Goal: Task Accomplishment & Management: Manage account settings

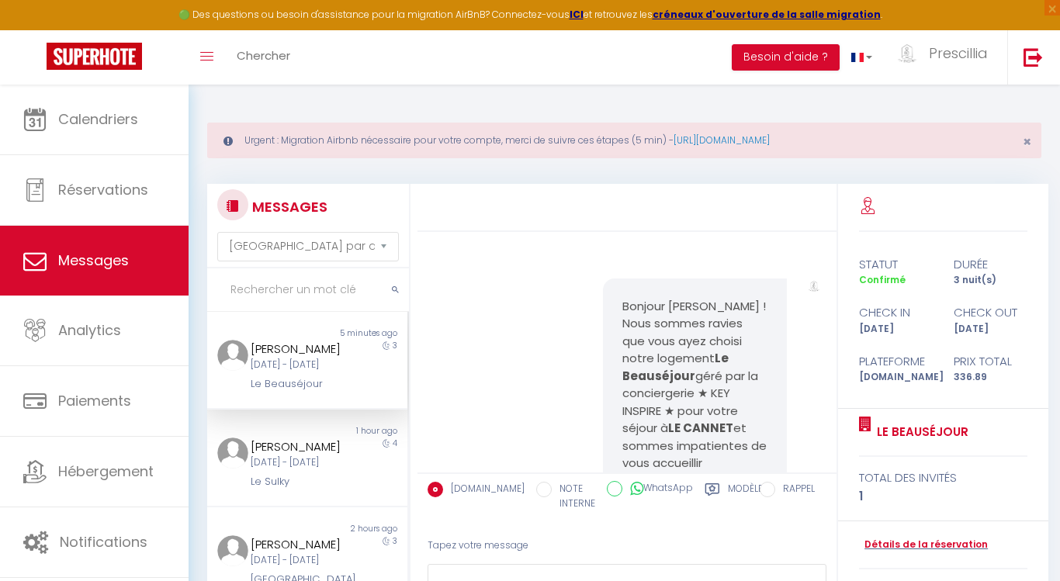
select select "message"
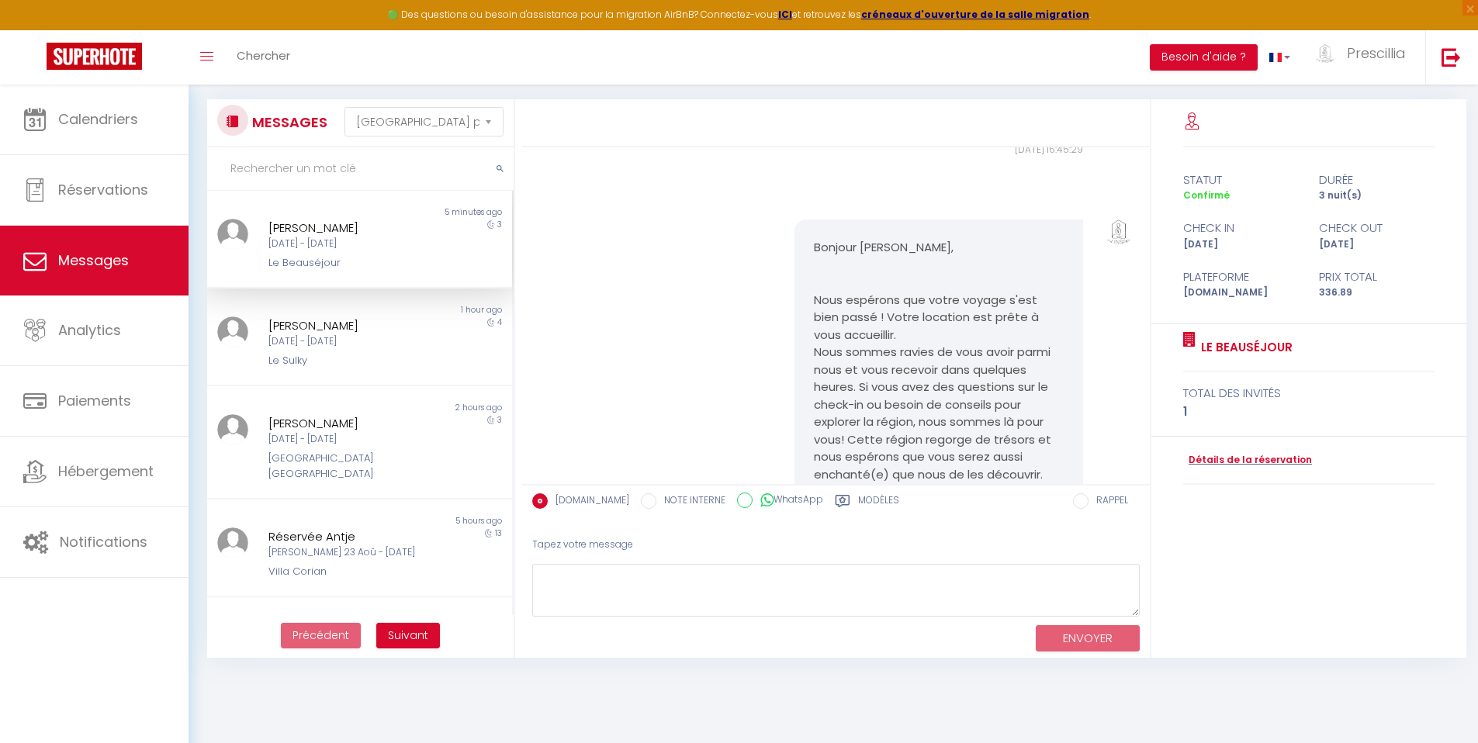
scroll to position [2601, 0]
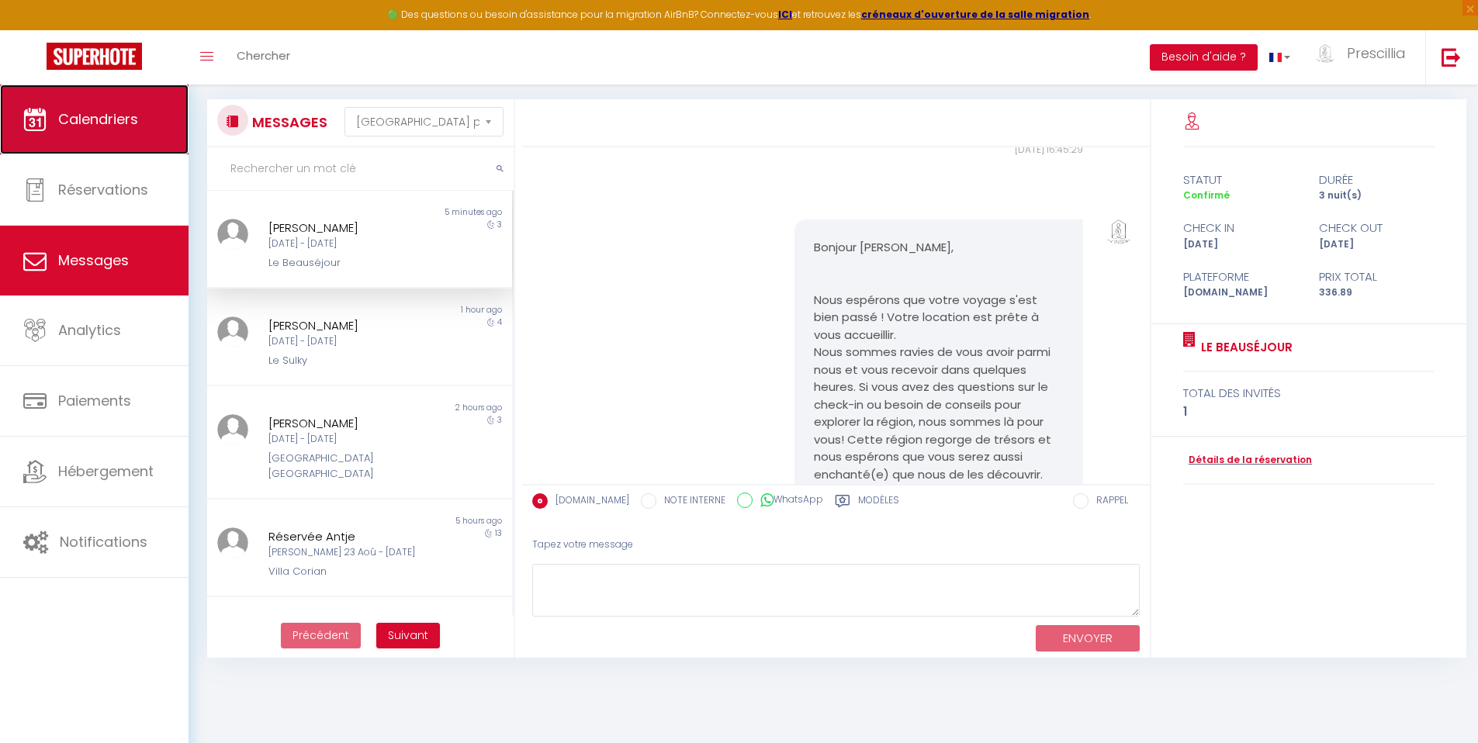
click at [78, 129] on link "Calendriers" at bounding box center [94, 120] width 189 height 70
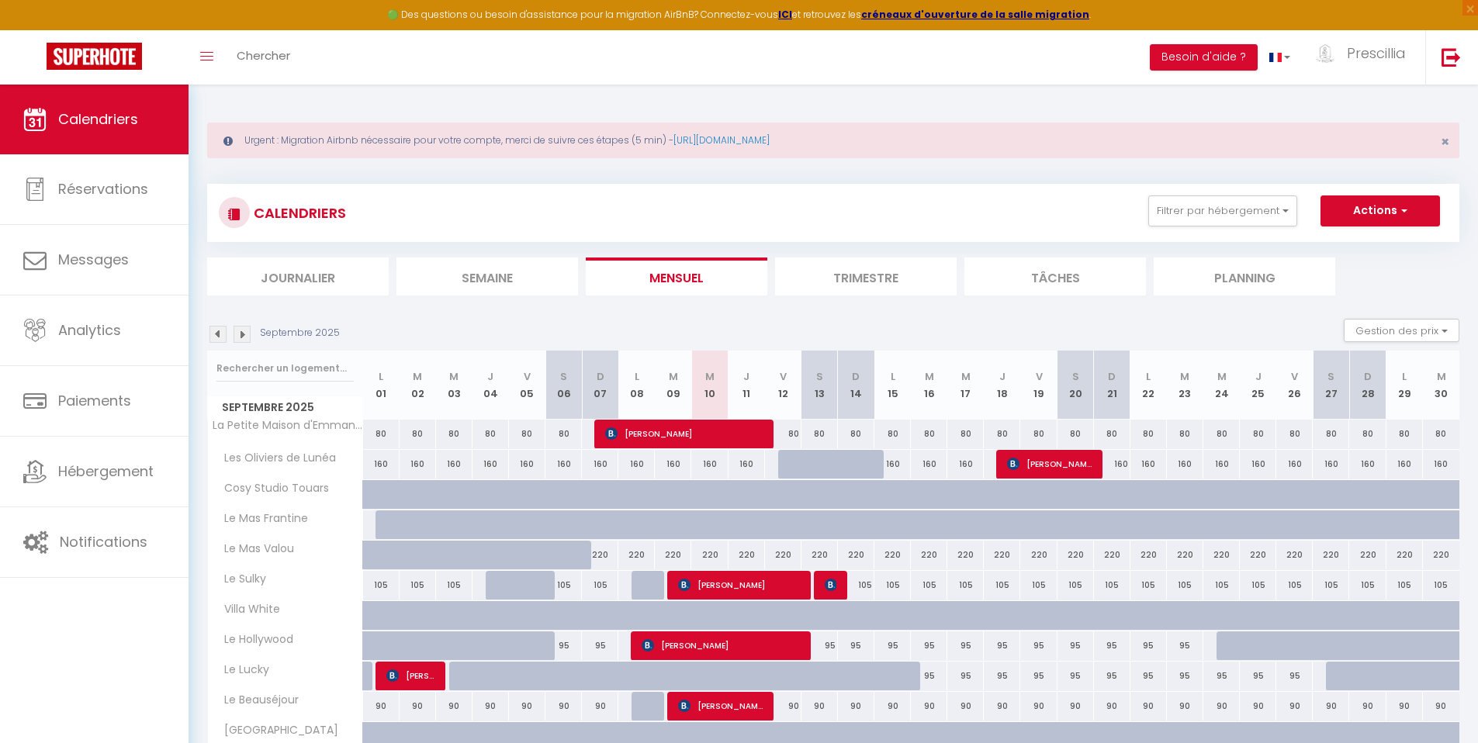
click at [217, 336] on img at bounding box center [217, 334] width 17 height 17
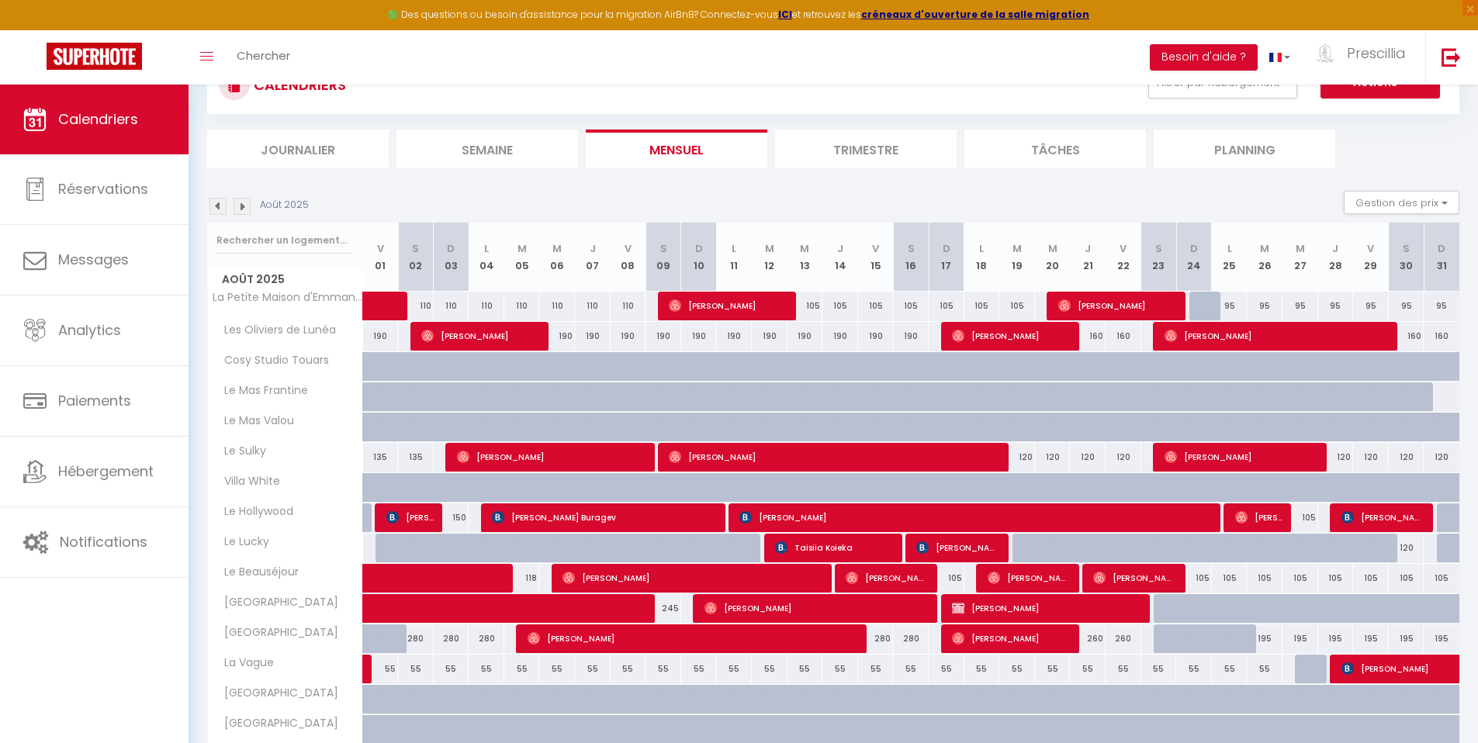
scroll to position [148, 0]
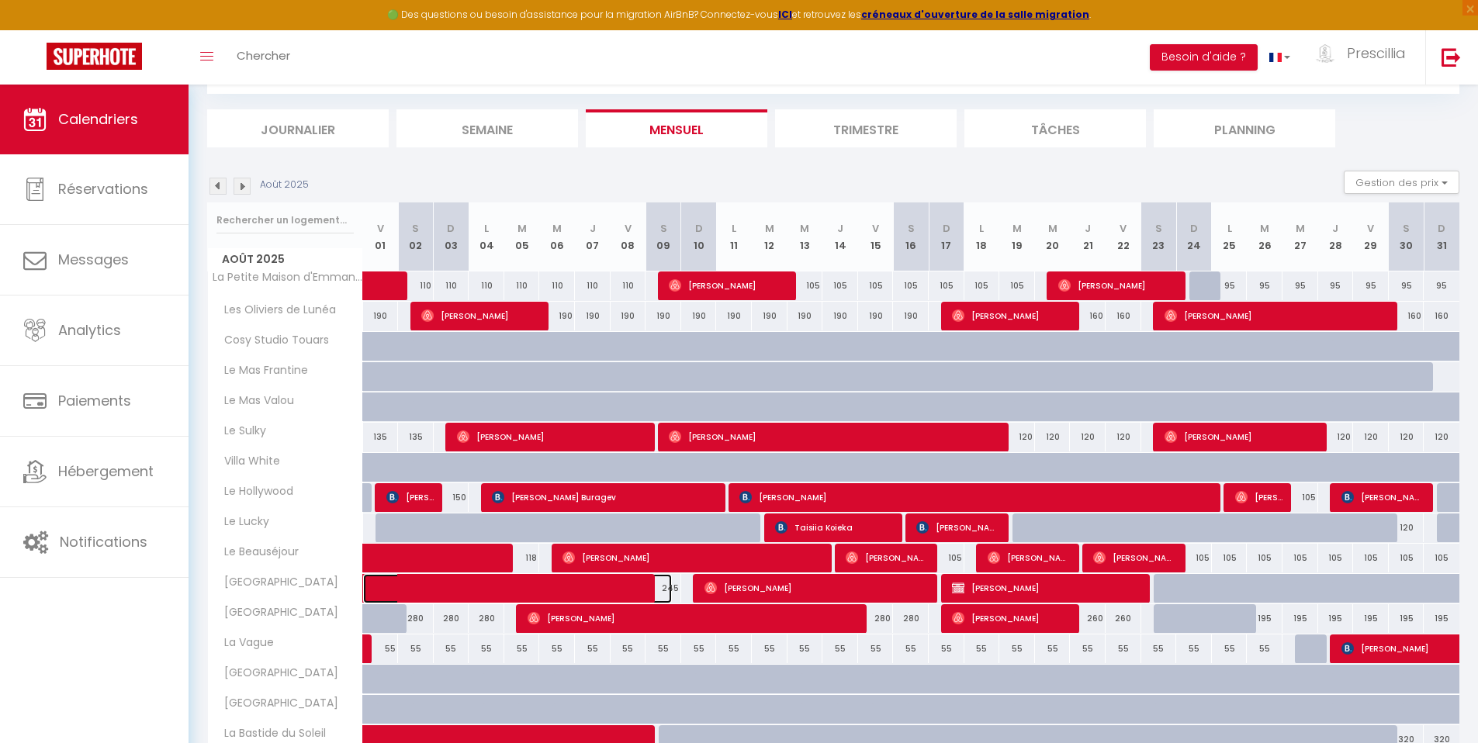
click at [512, 580] on span at bounding box center [529, 588] width 286 height 29
select select "OK"
select select "KO"
select select "0"
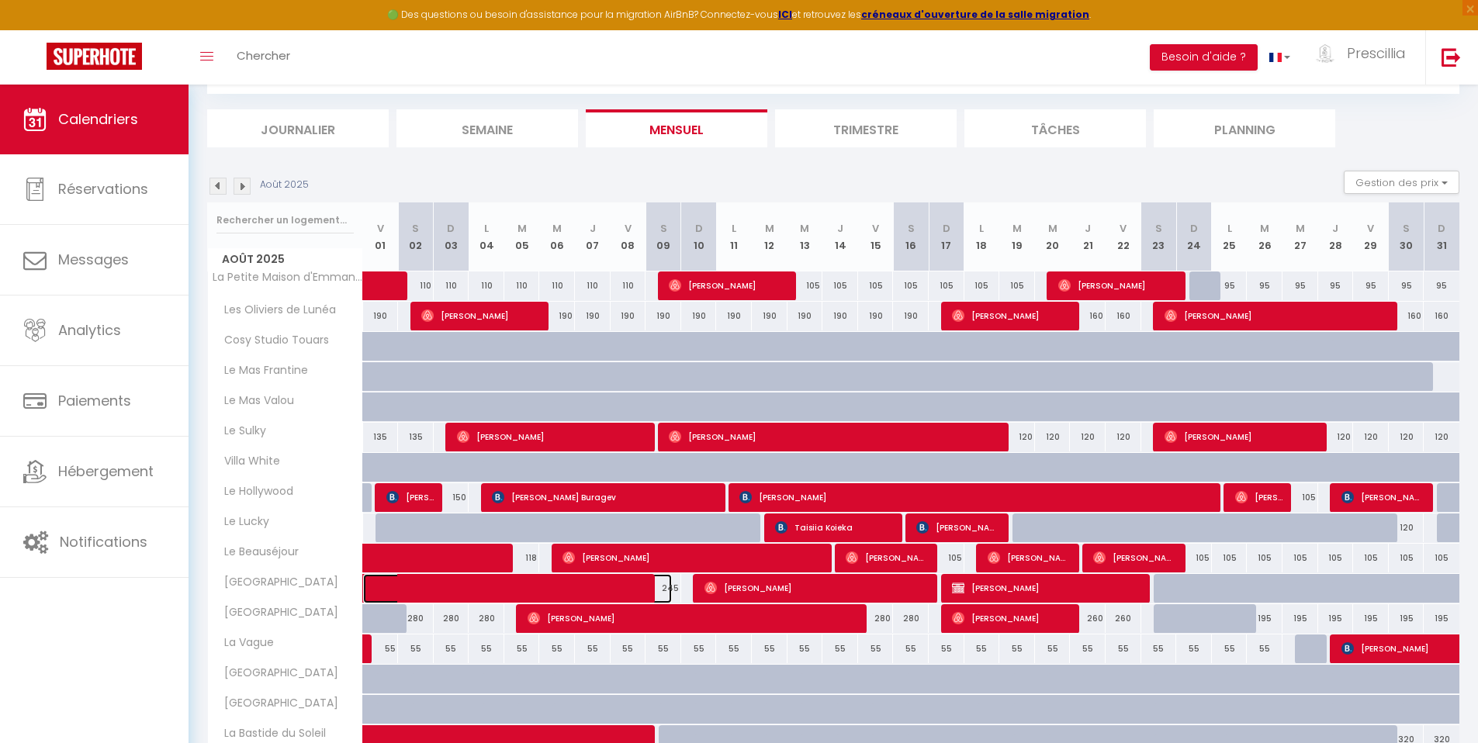
select select "1"
select select
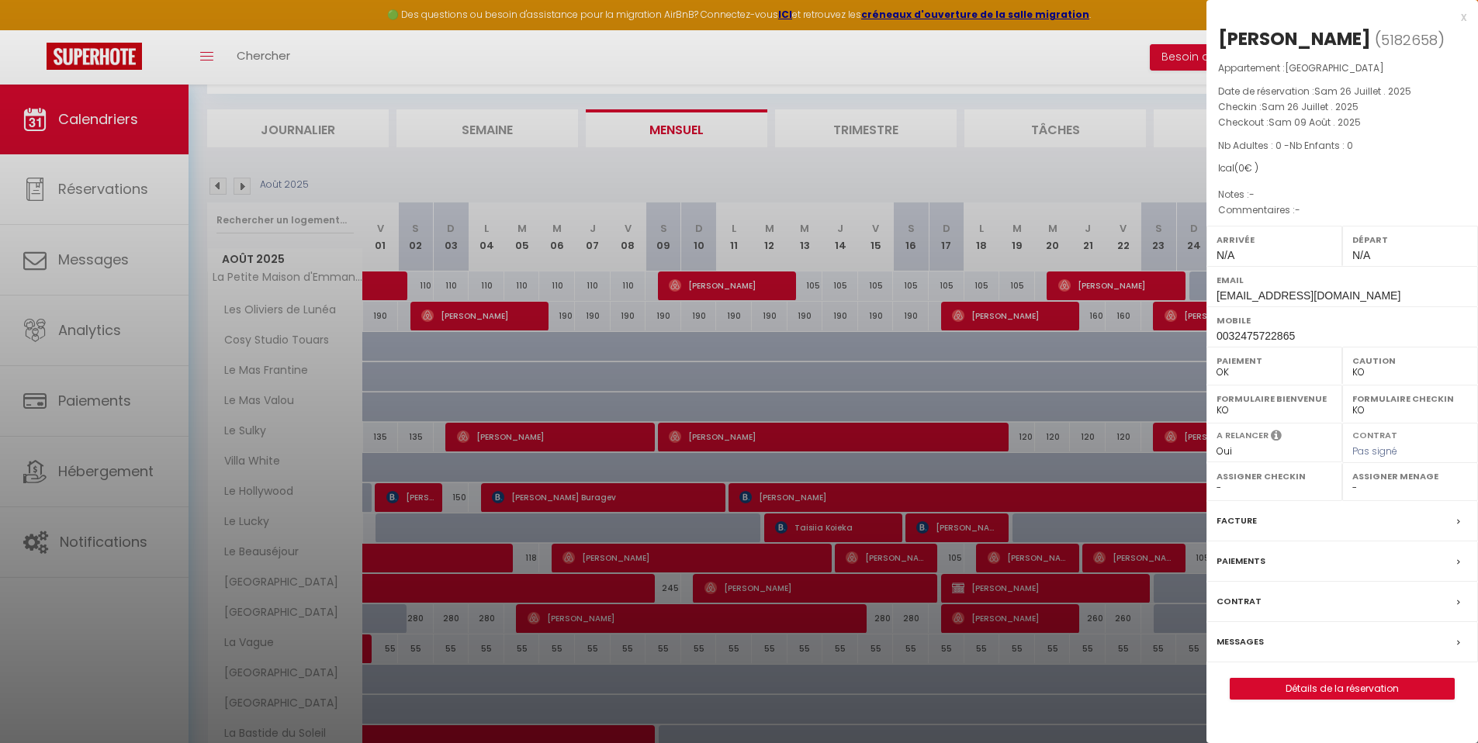
click at [1059, 559] on div "Paiements" at bounding box center [1342, 562] width 272 height 40
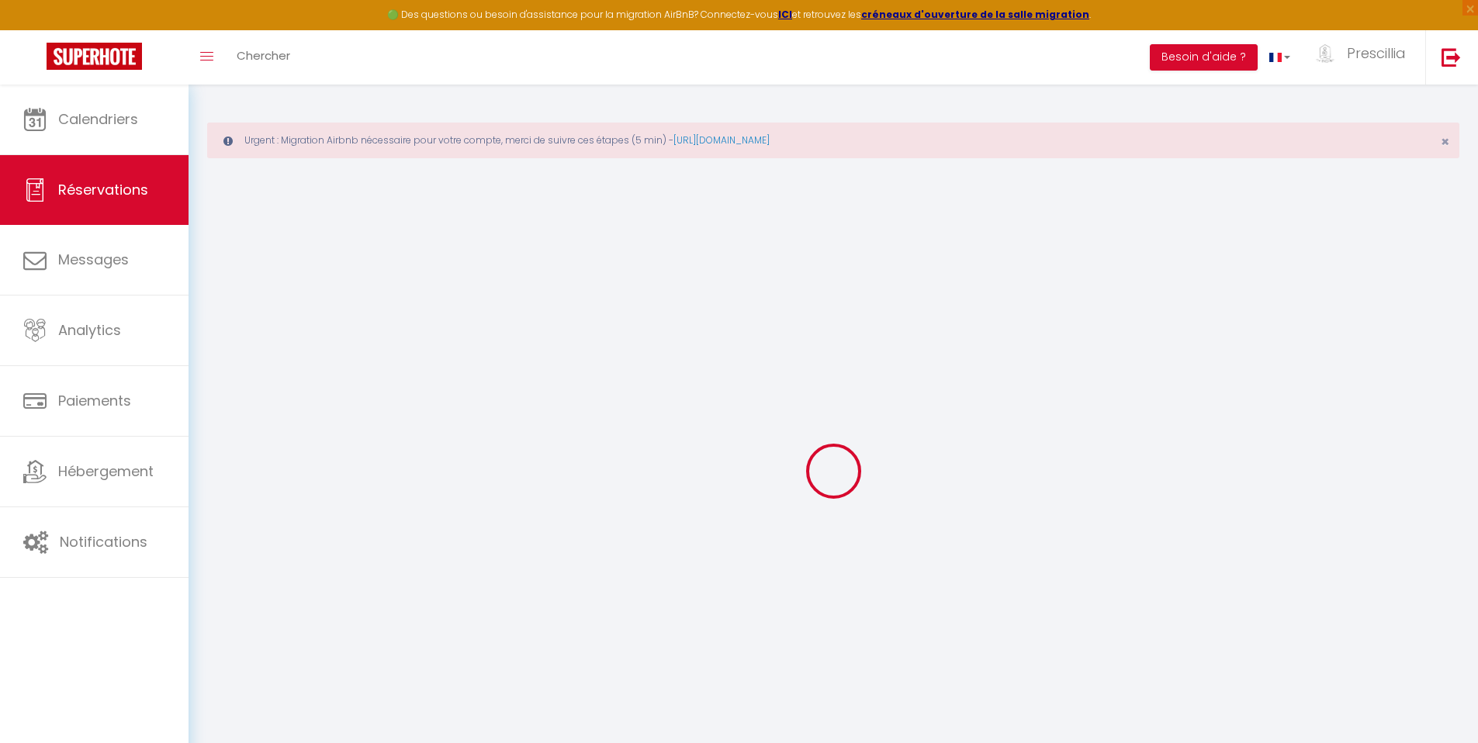
select select
checkbox input "false"
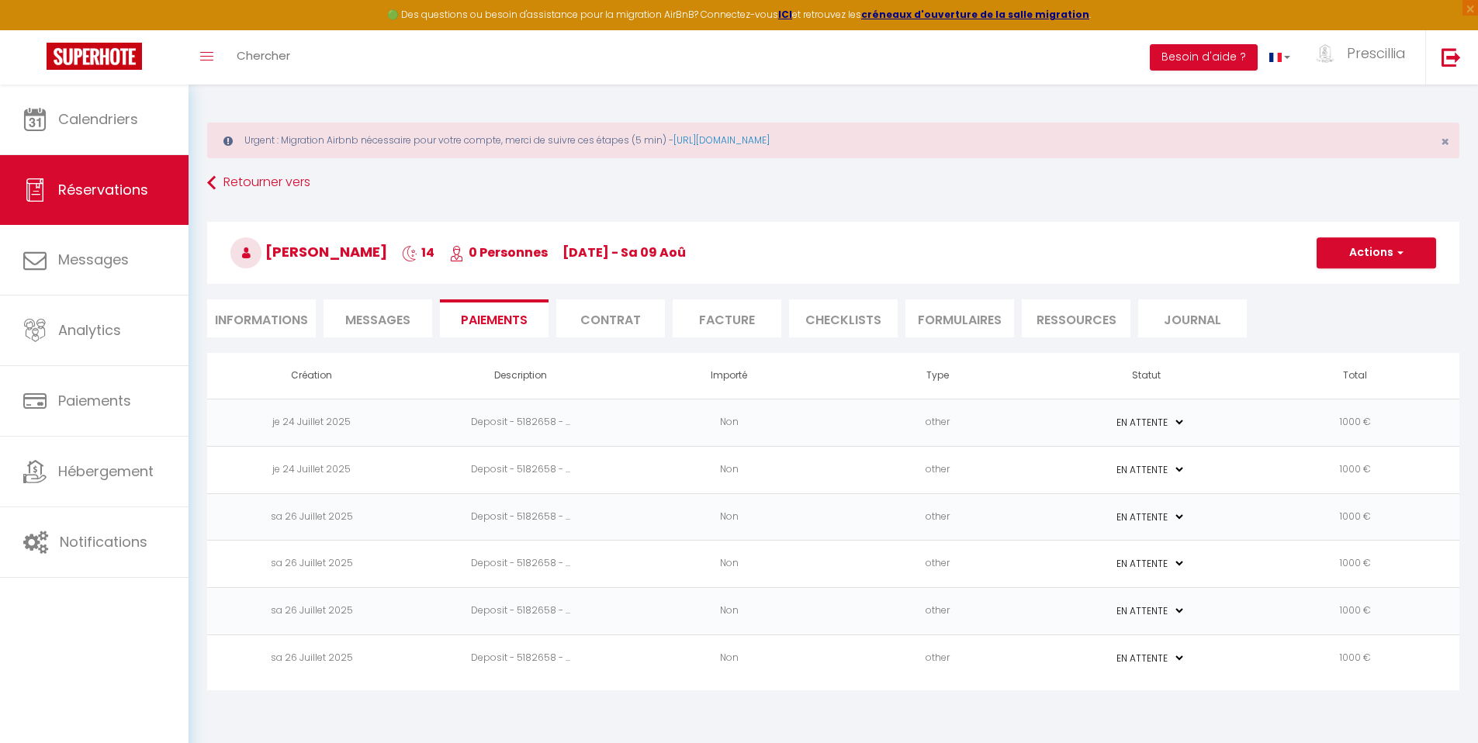
click at [712, 310] on li "Facture" at bounding box center [727, 318] width 109 height 38
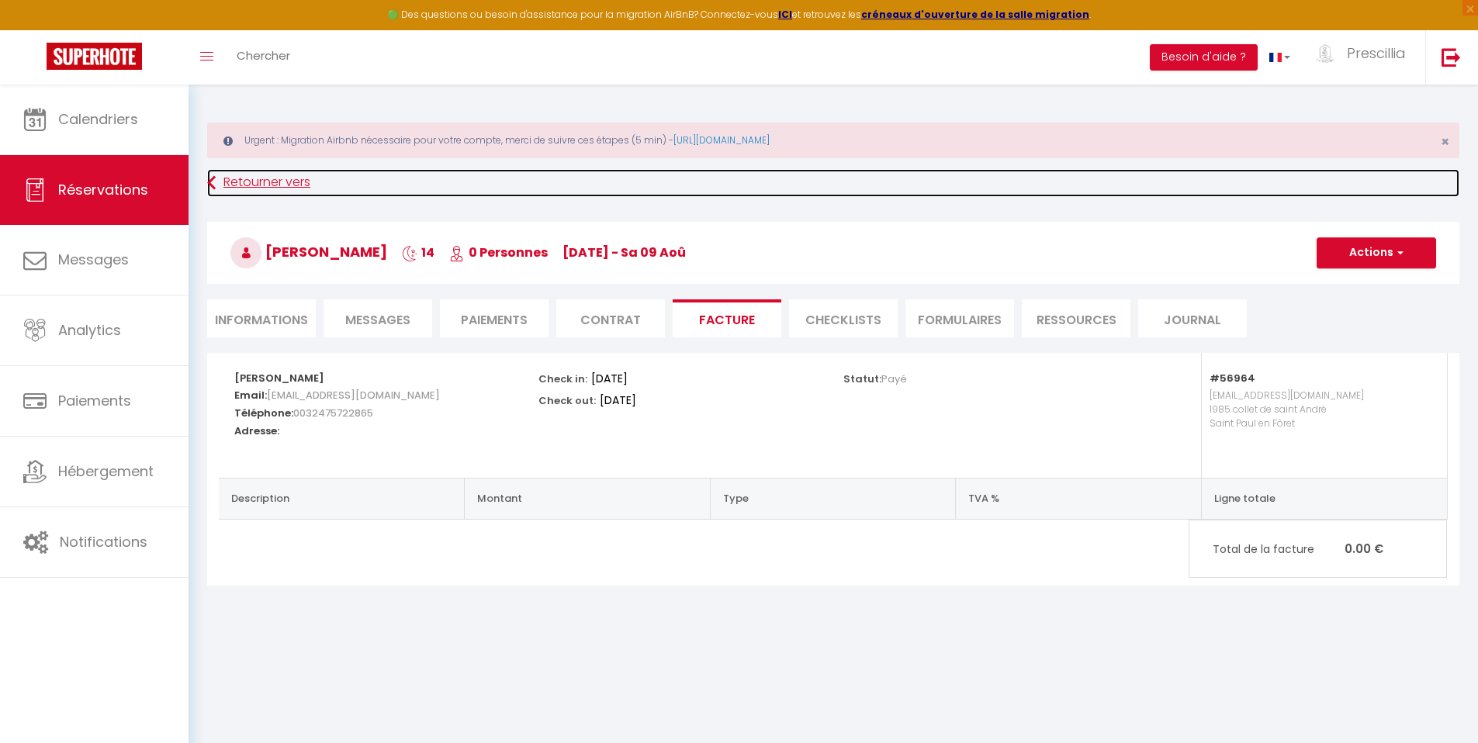
click at [227, 188] on link "Retourner vers" at bounding box center [833, 183] width 1252 height 28
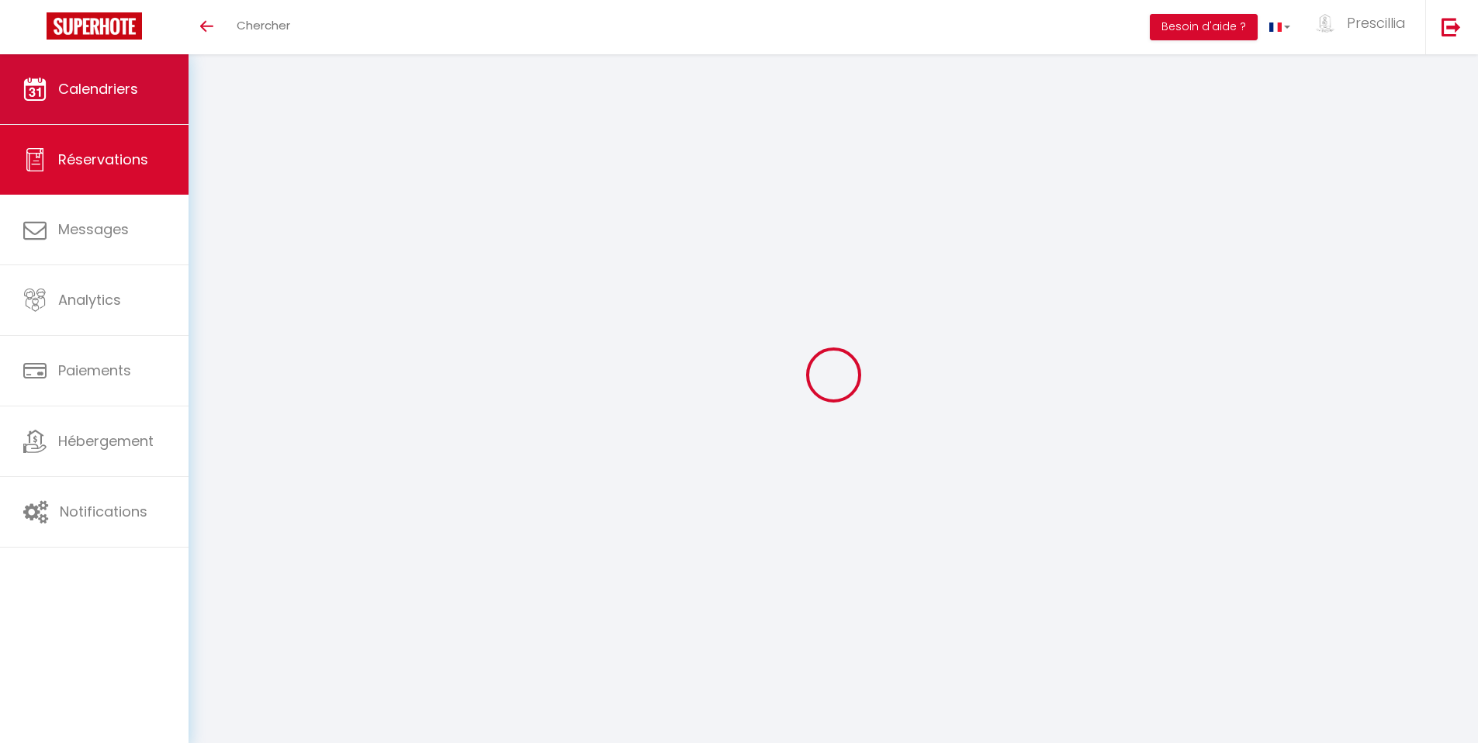
click at [121, 88] on span "Calendriers" at bounding box center [98, 88] width 80 height 19
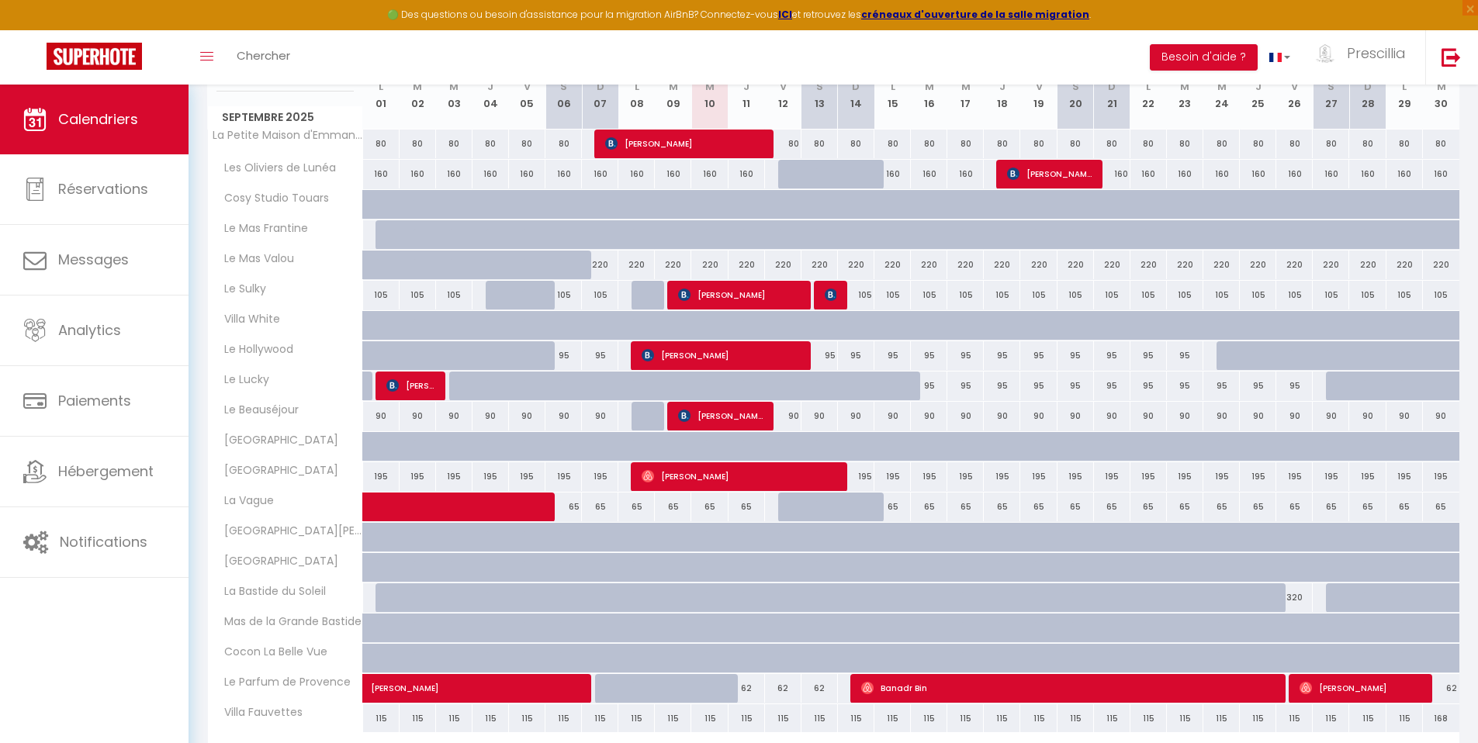
scroll to position [384, 0]
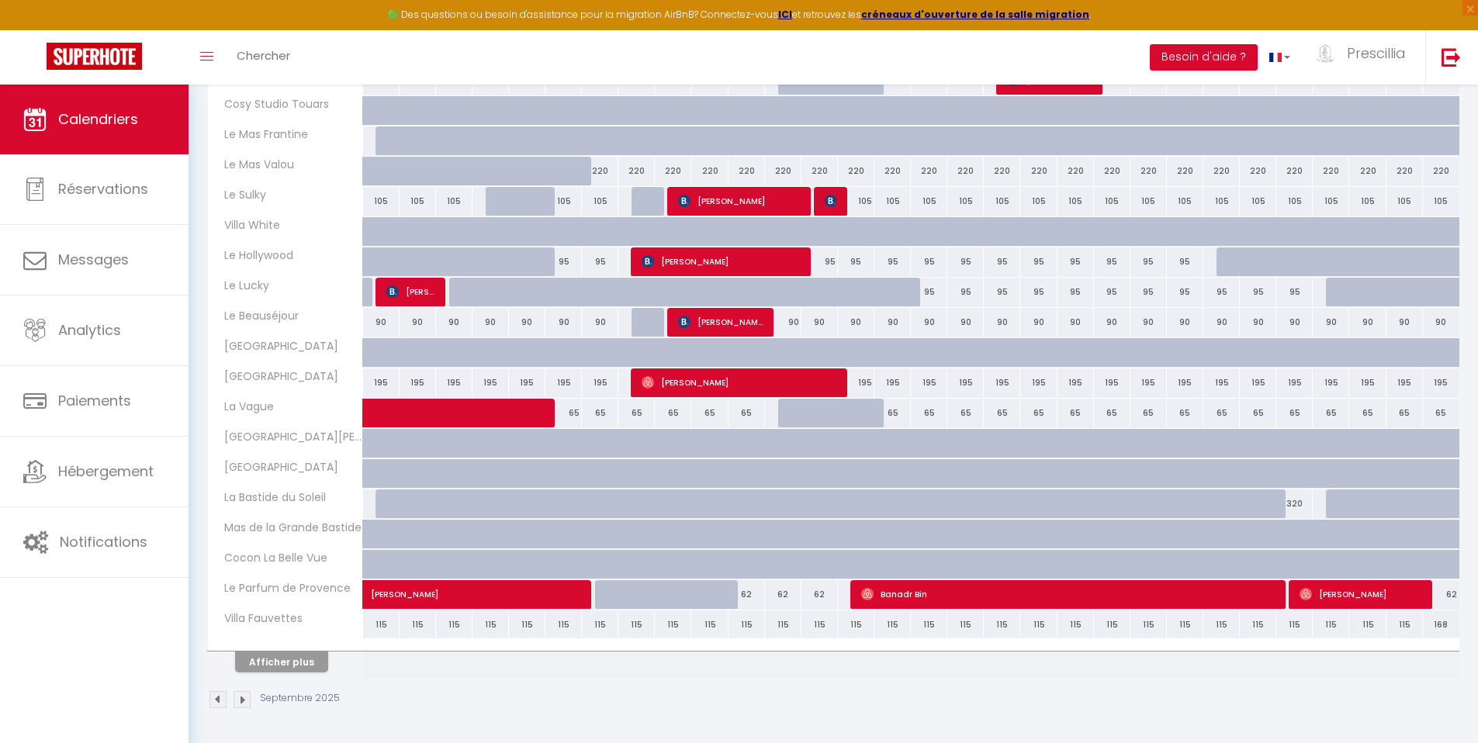
click at [220, 701] on img at bounding box center [217, 699] width 17 height 17
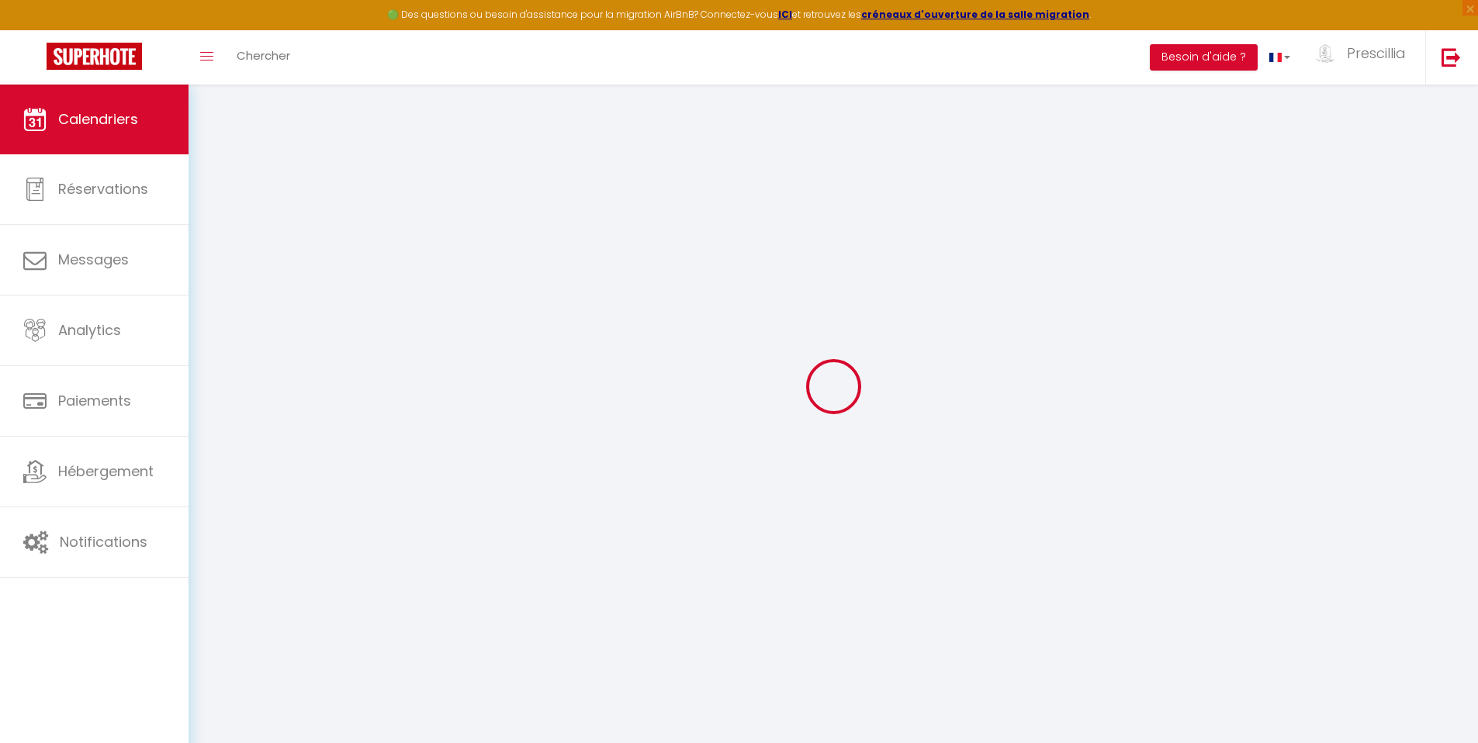
select select
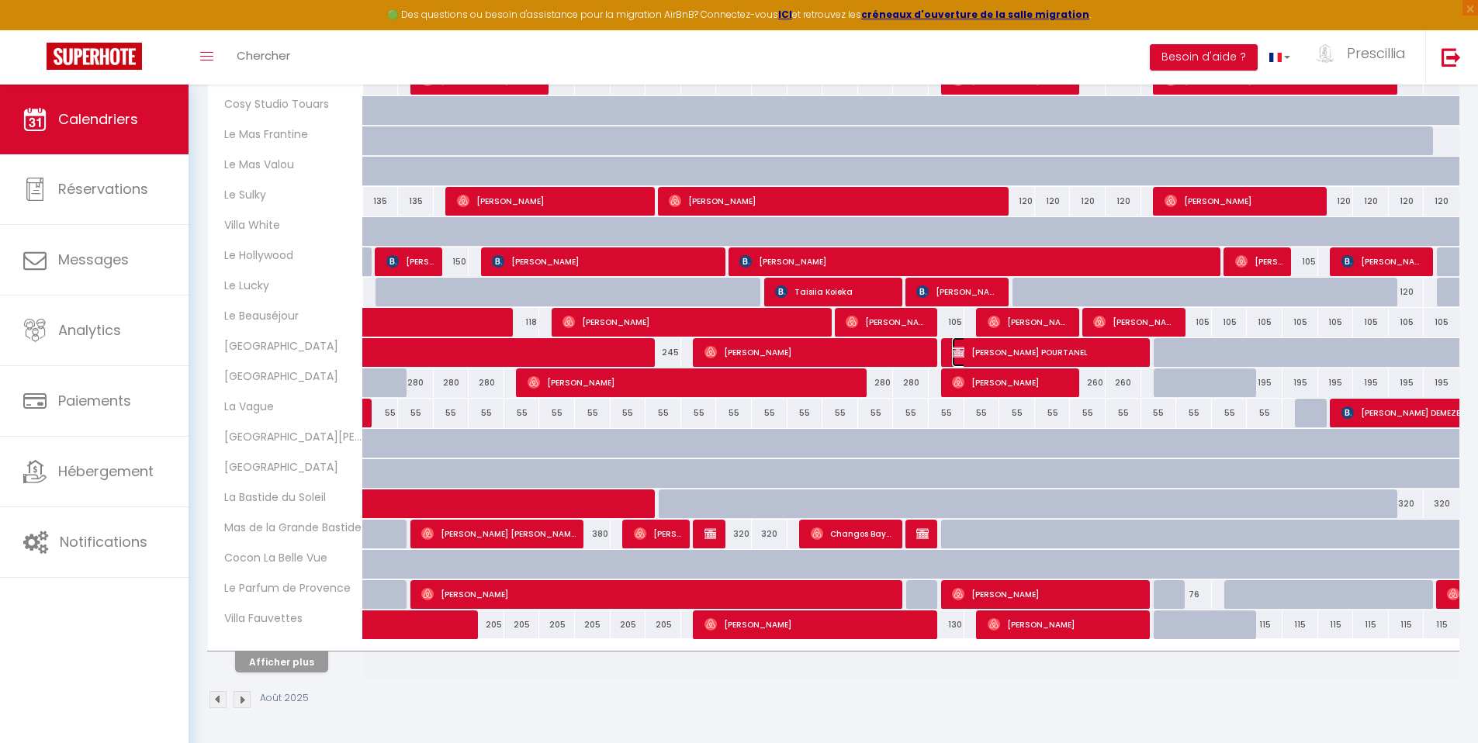
click at [1019, 356] on span "[PERSON_NAME] POURTANEL" at bounding box center [1047, 351] width 190 height 29
select select "OK"
select select "KO"
select select "0"
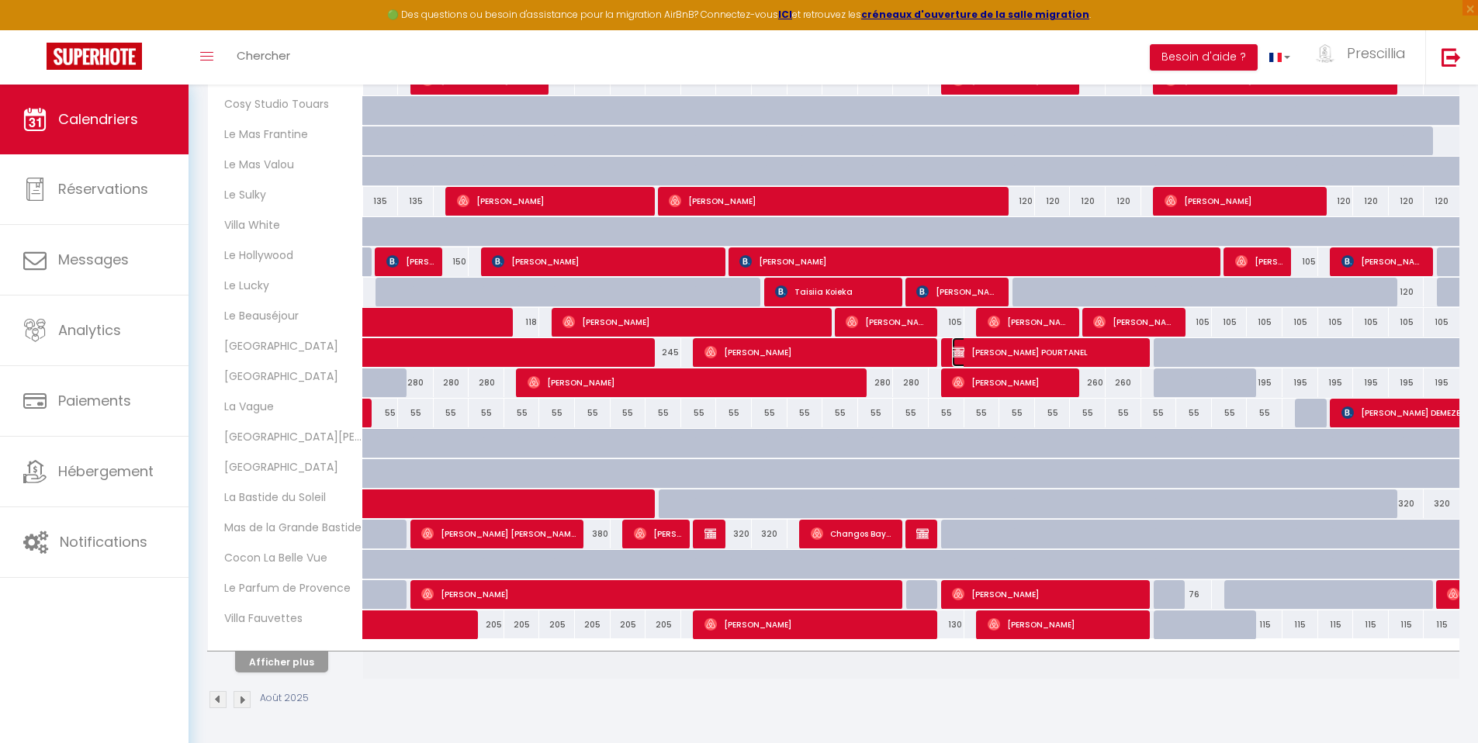
select select "1"
select select
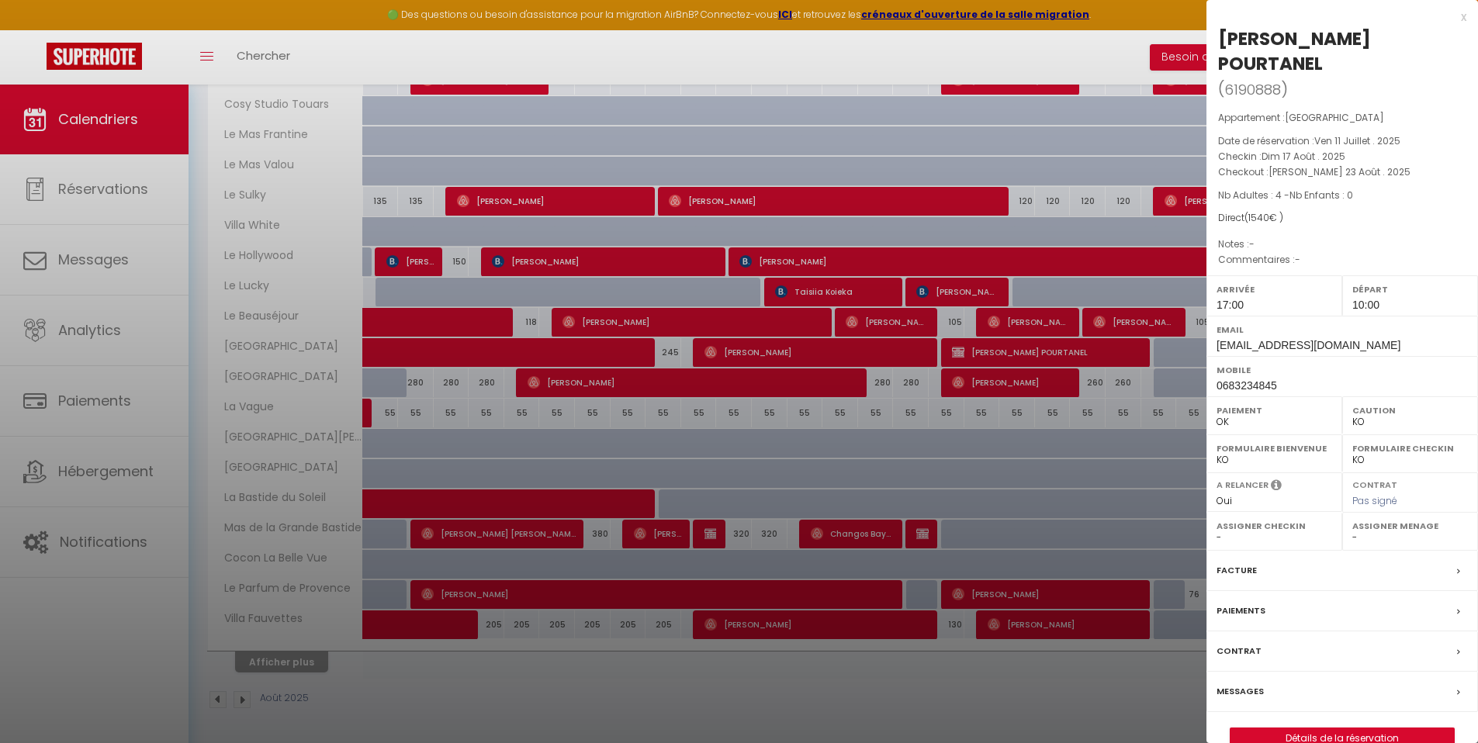
click at [1261, 603] on label "Paiements" at bounding box center [1240, 611] width 49 height 16
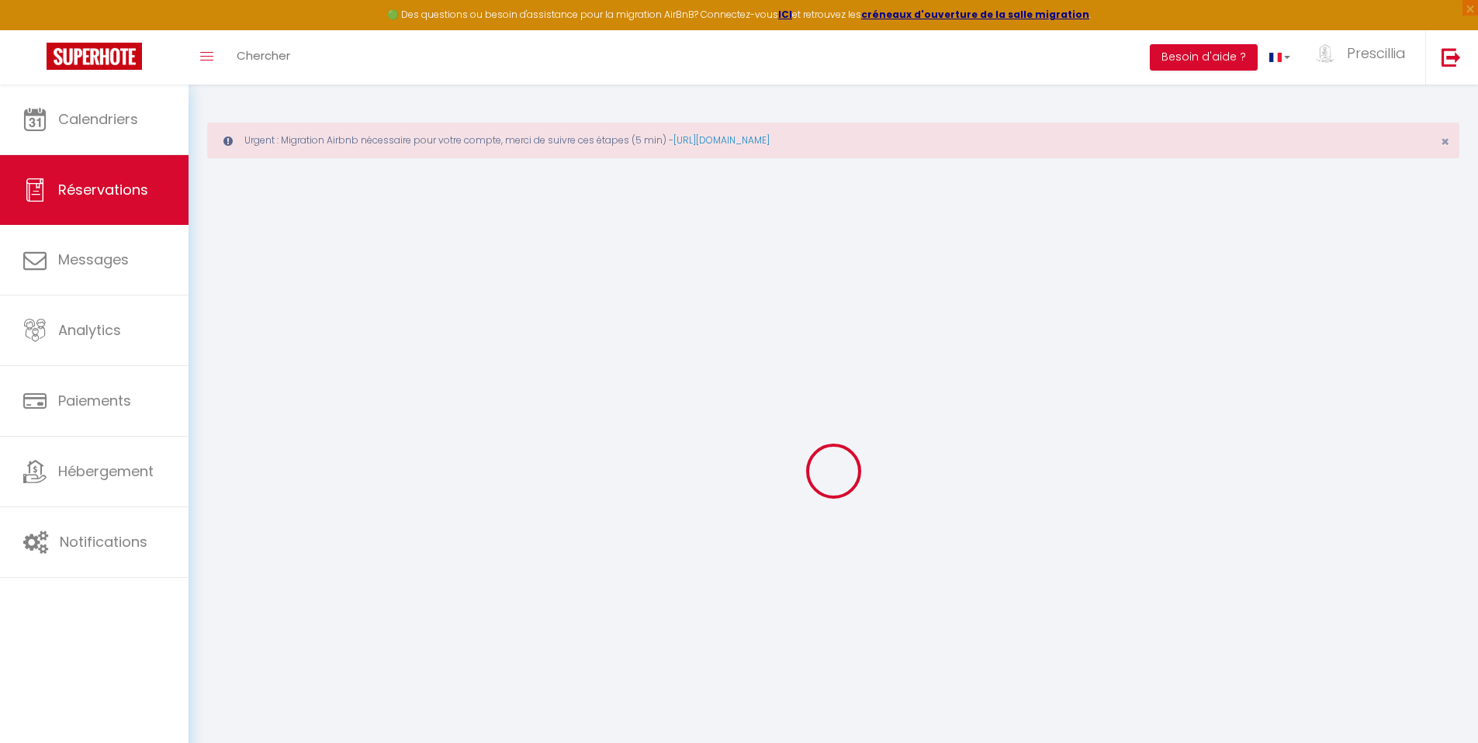
select select
checkbox input "false"
select select
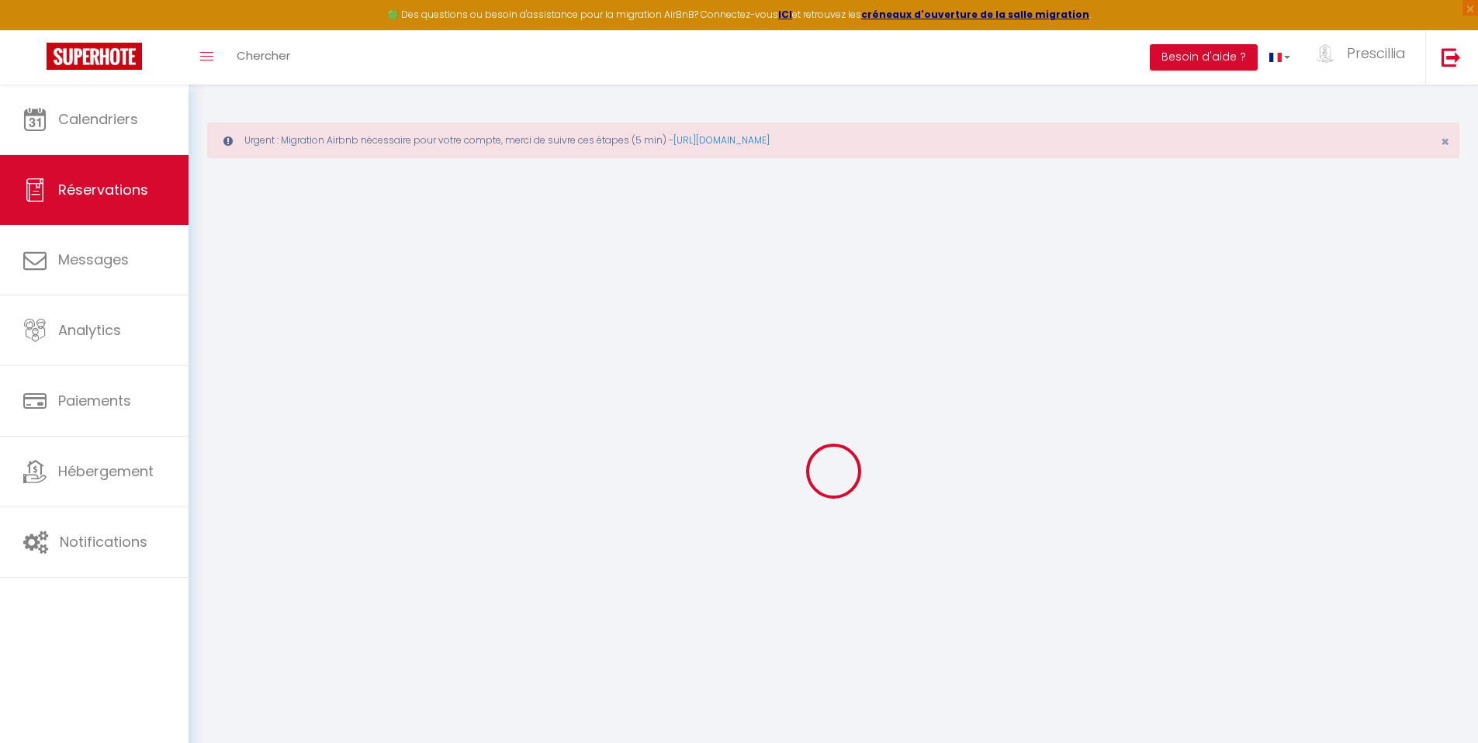
checkbox input "false"
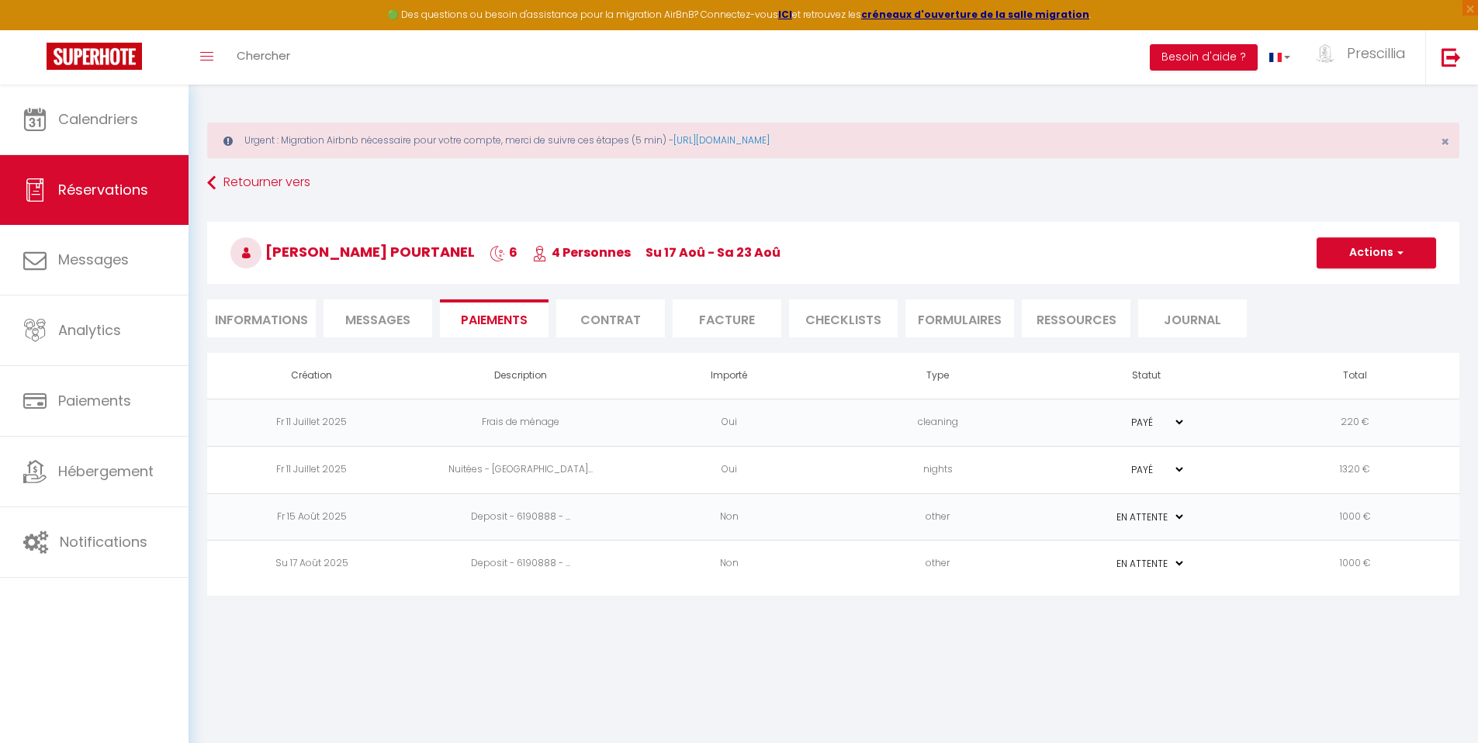
click at [714, 320] on li "Facture" at bounding box center [727, 318] width 109 height 38
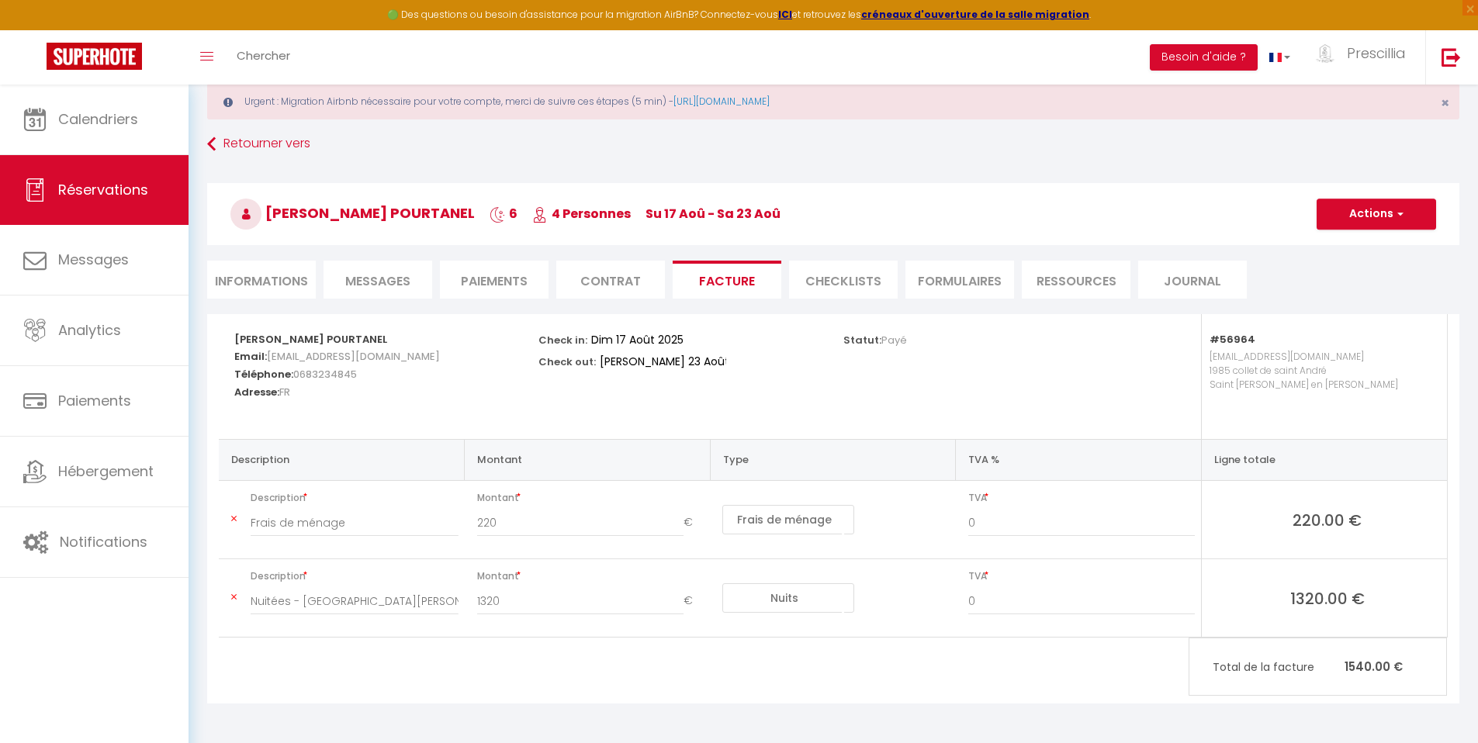
scroll to position [85, 0]
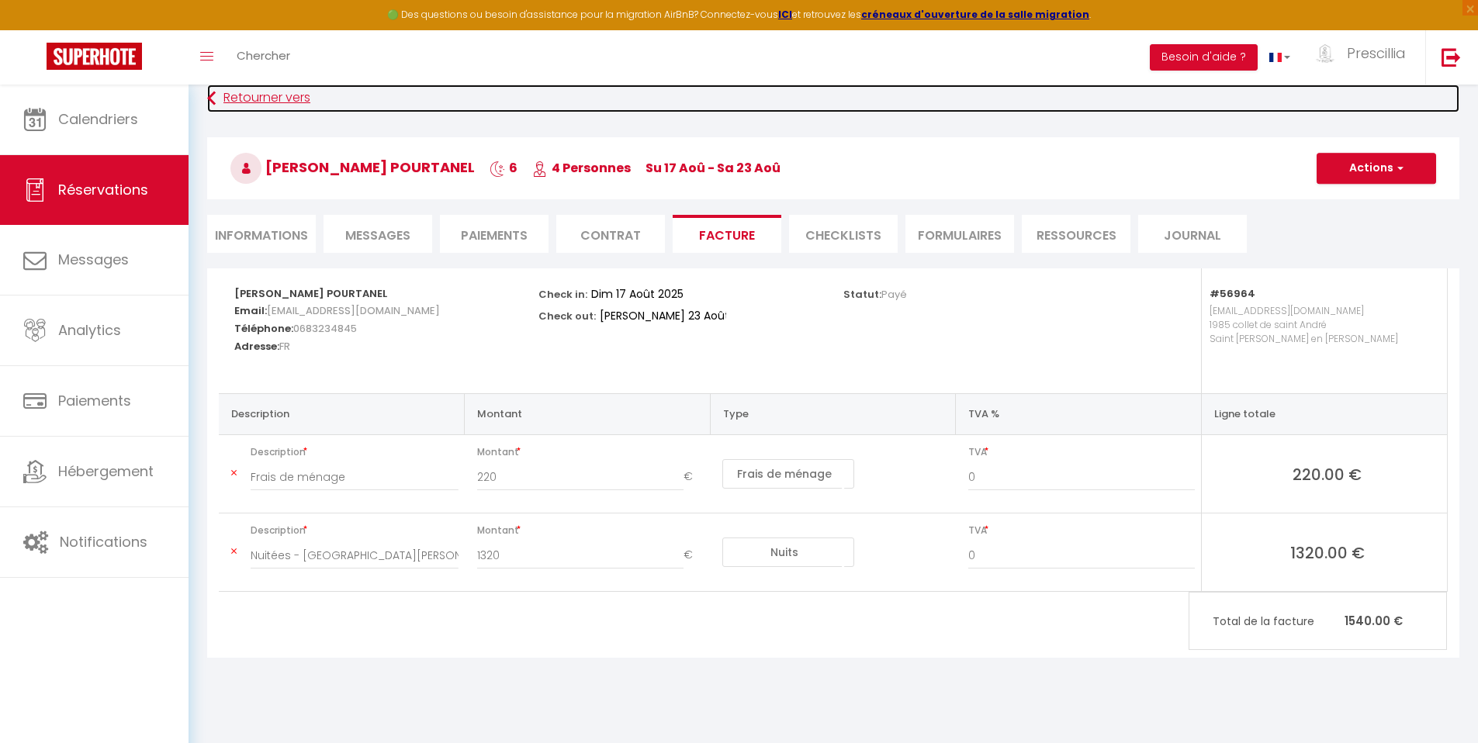
click at [208, 102] on icon at bounding box center [211, 99] width 9 height 28
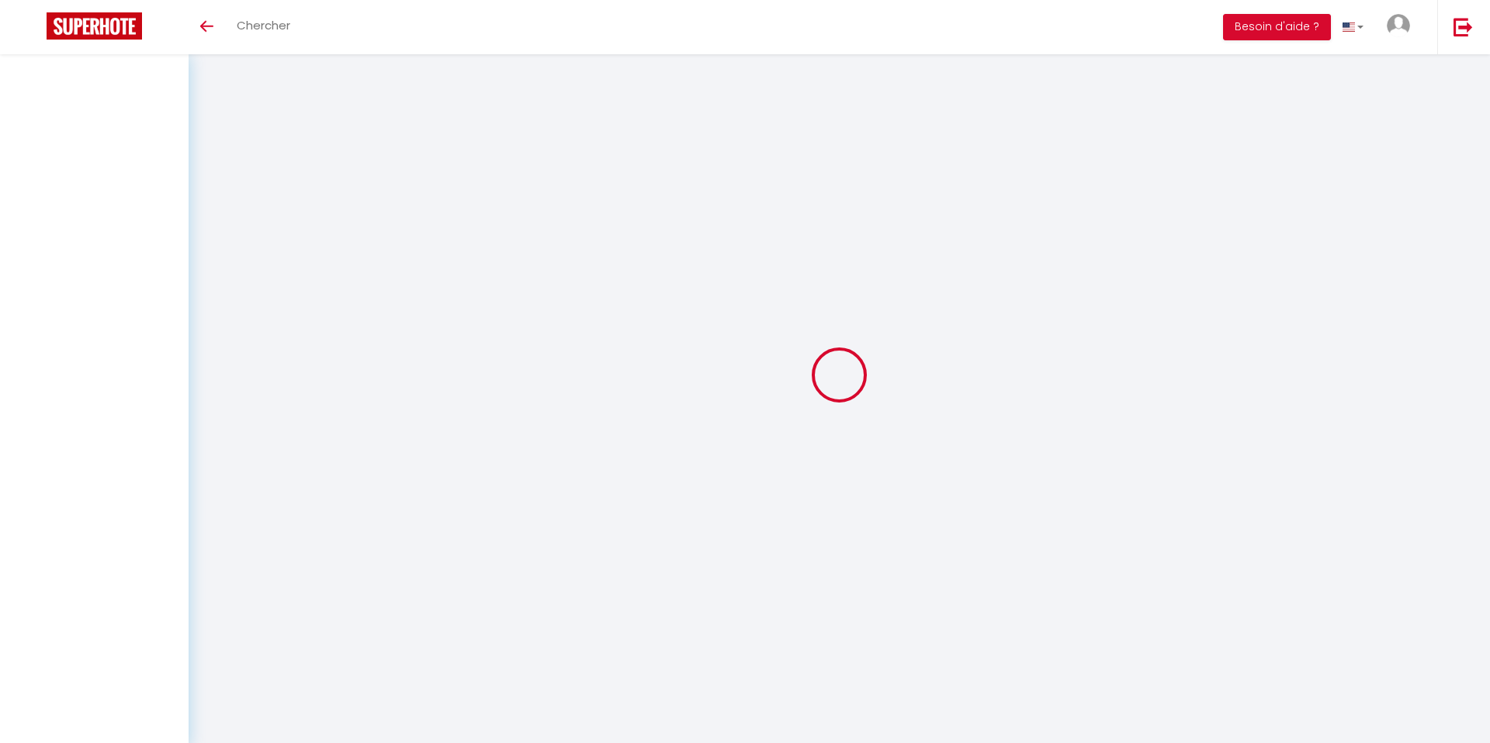
click at [208, 102] on div at bounding box center [839, 375] width 1264 height 604
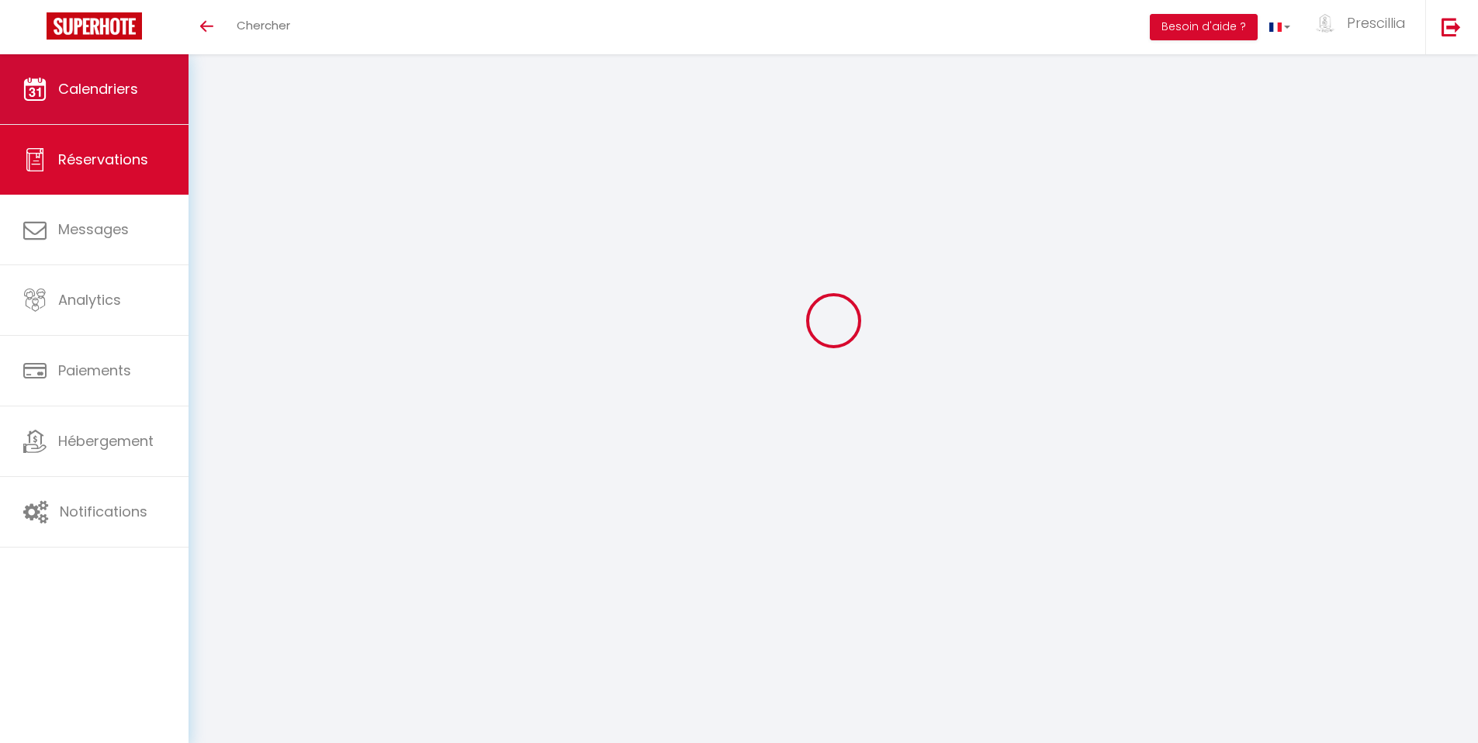
click at [130, 99] on link "Calendriers" at bounding box center [94, 89] width 189 height 70
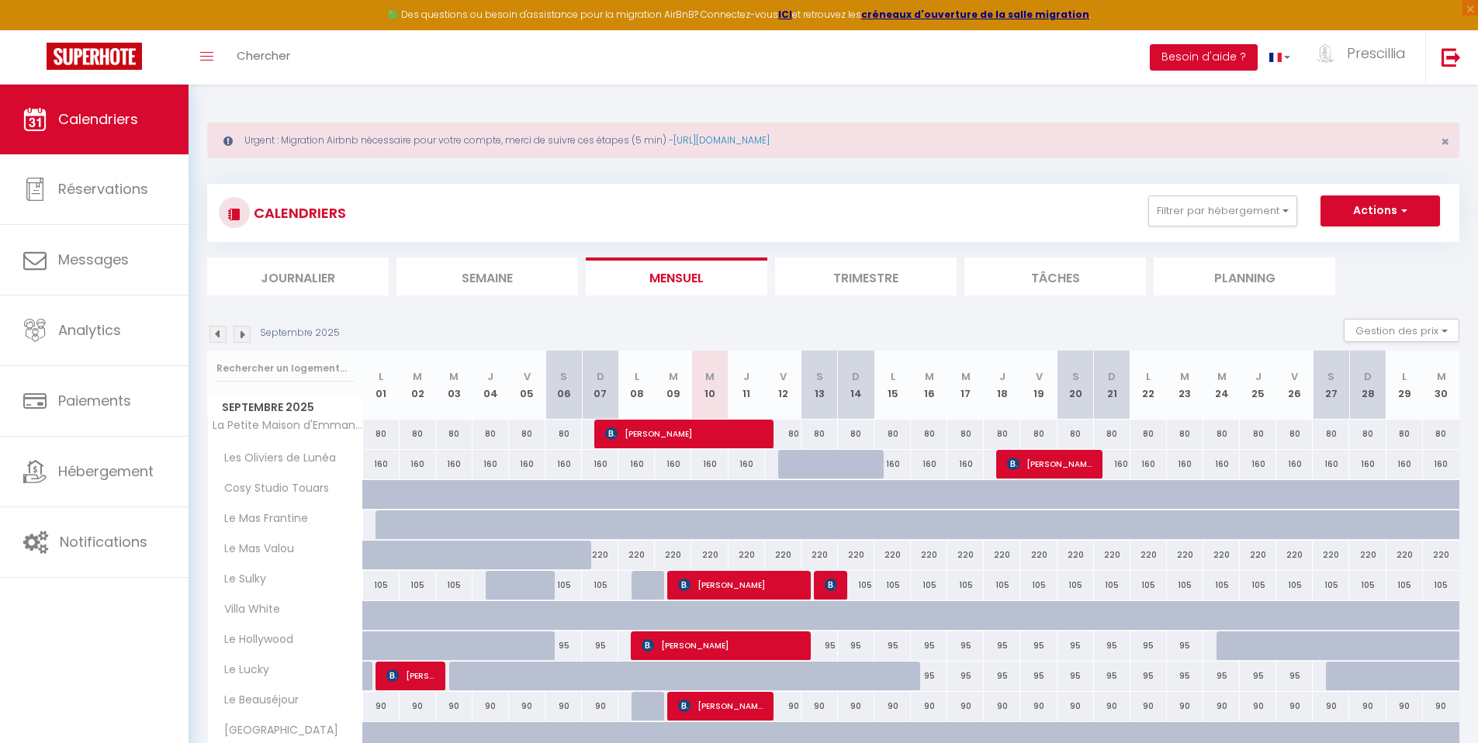
scroll to position [213, 0]
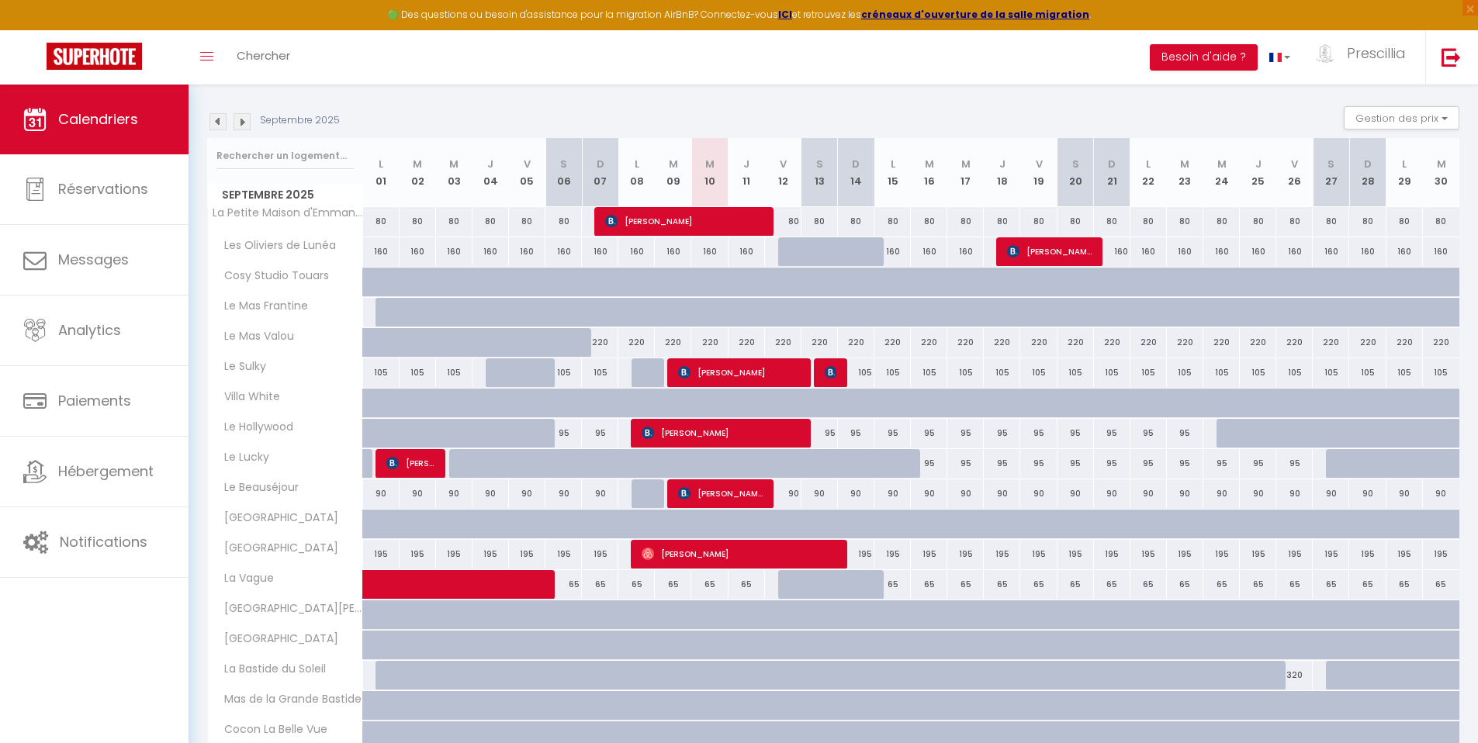
click at [215, 122] on img at bounding box center [217, 121] width 17 height 17
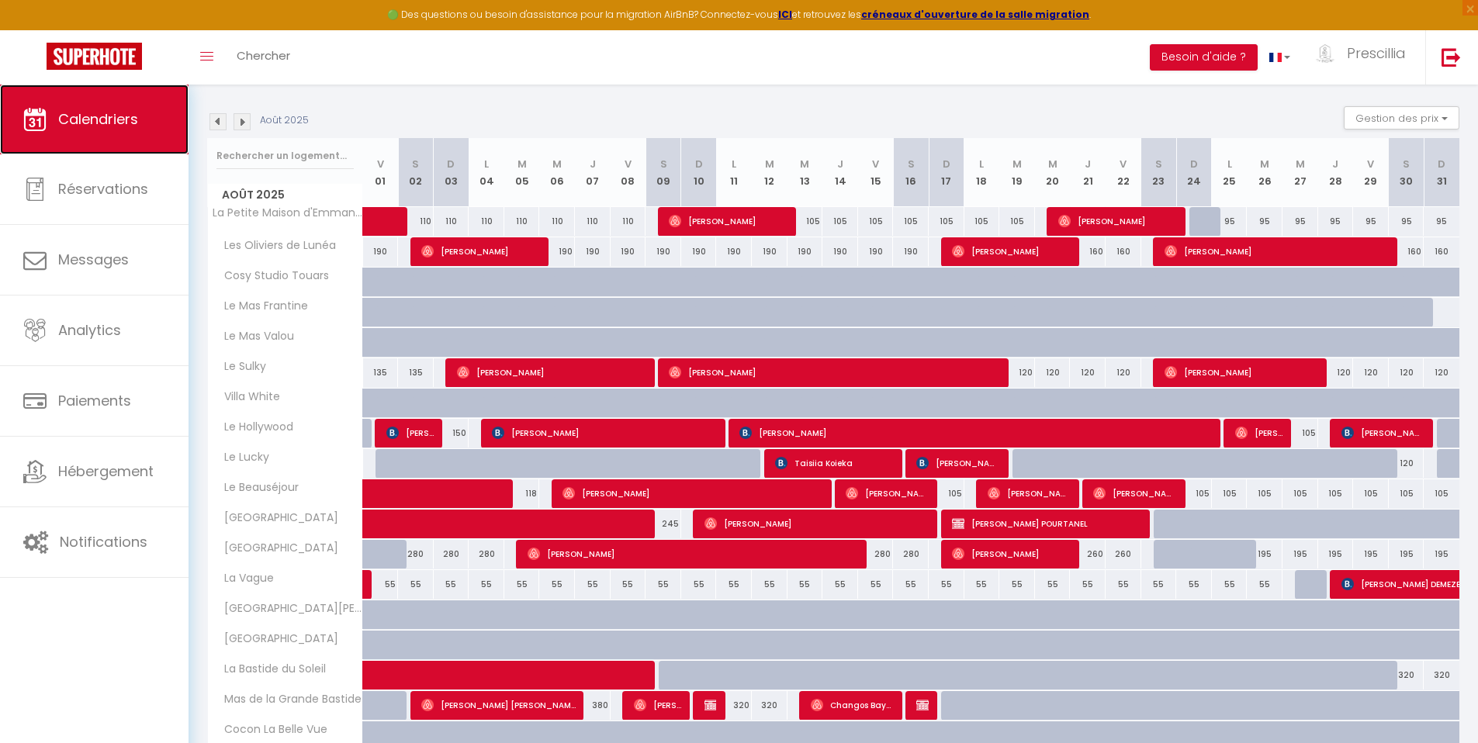
click at [97, 126] on span "Calendriers" at bounding box center [98, 118] width 80 height 19
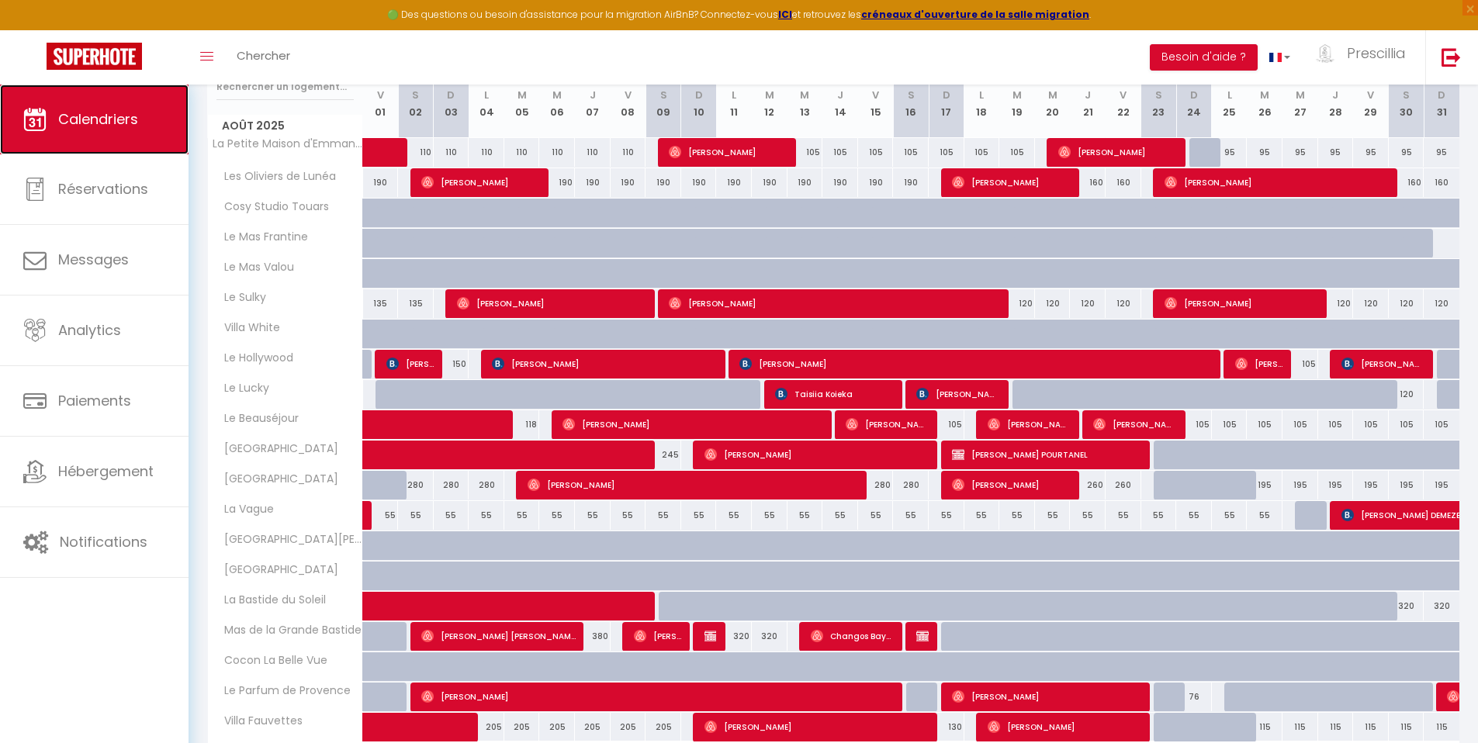
scroll to position [362, 0]
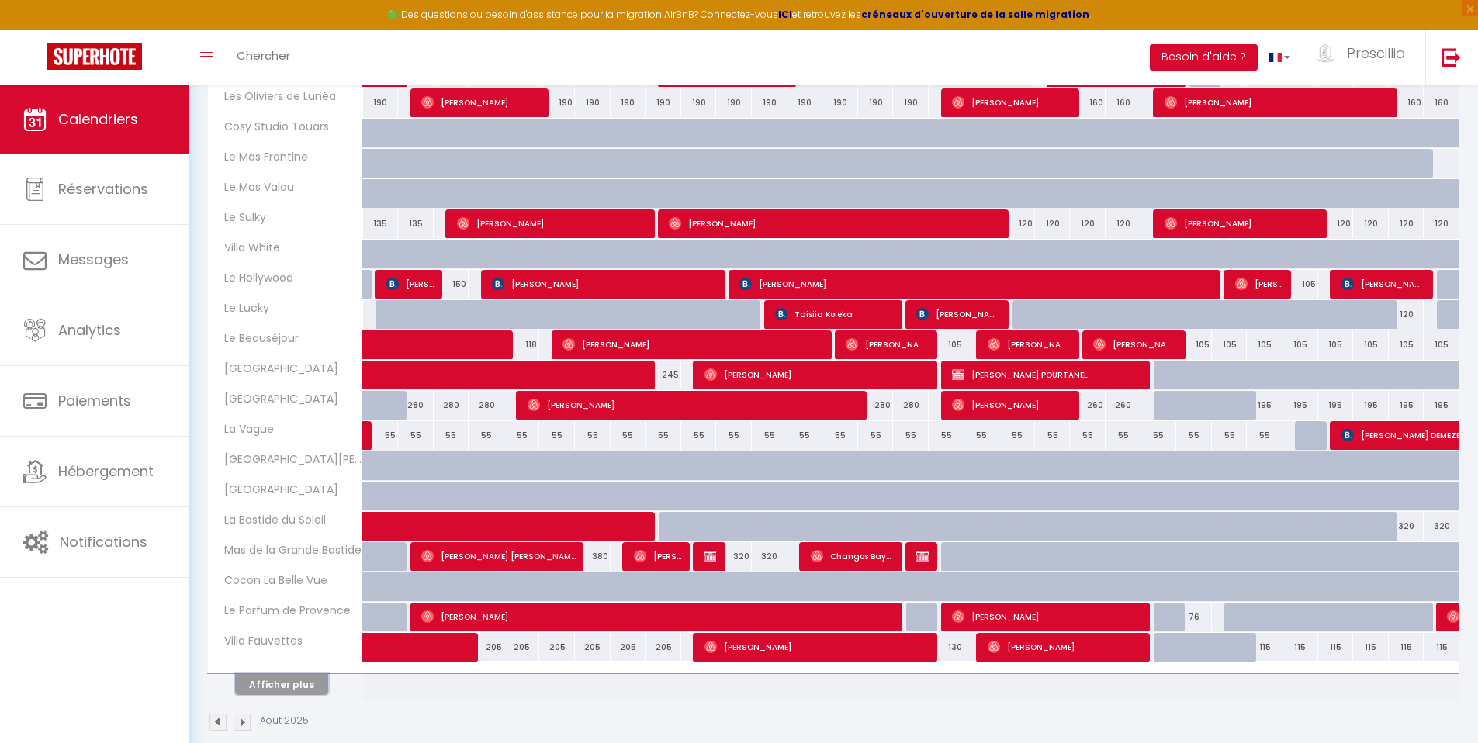
click at [268, 684] on button "Afficher plus" at bounding box center [281, 684] width 93 height 21
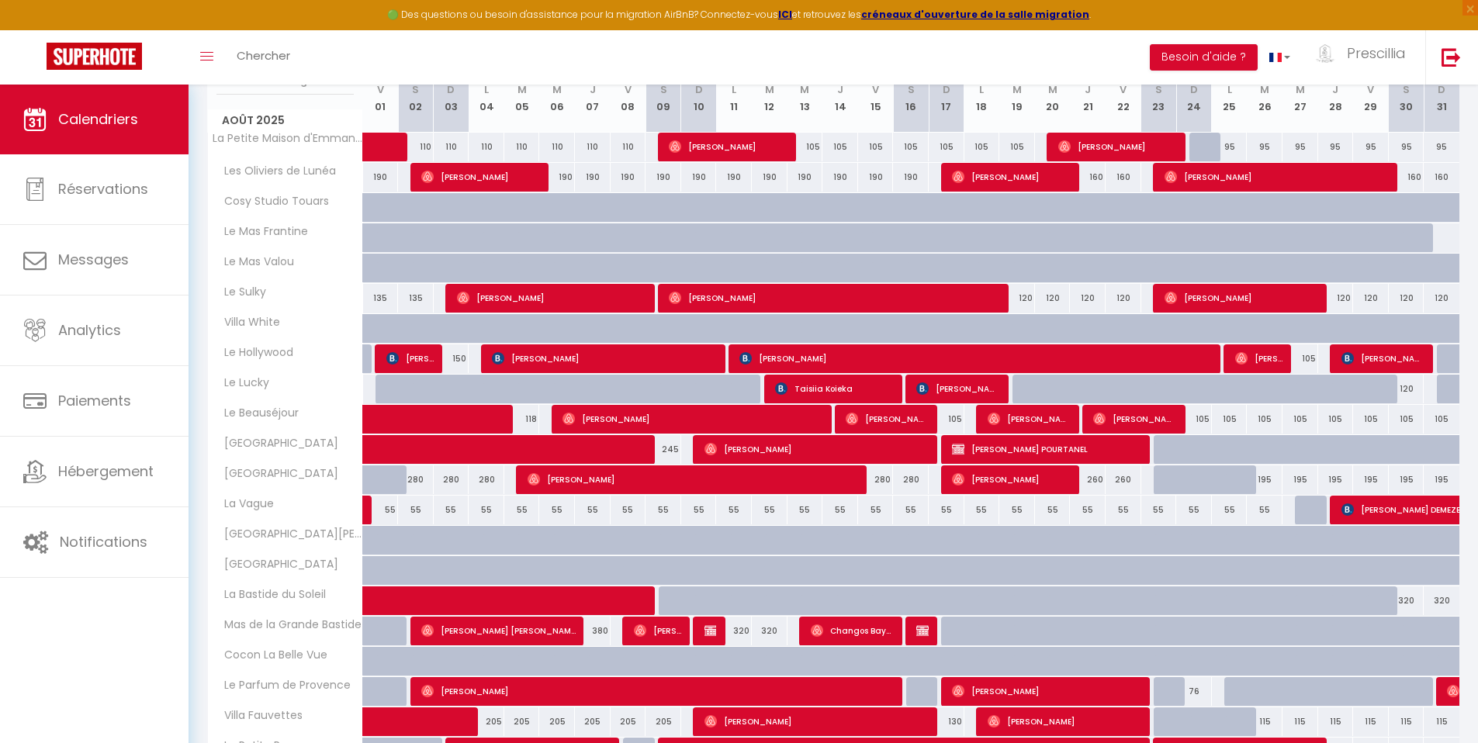
scroll to position [153, 0]
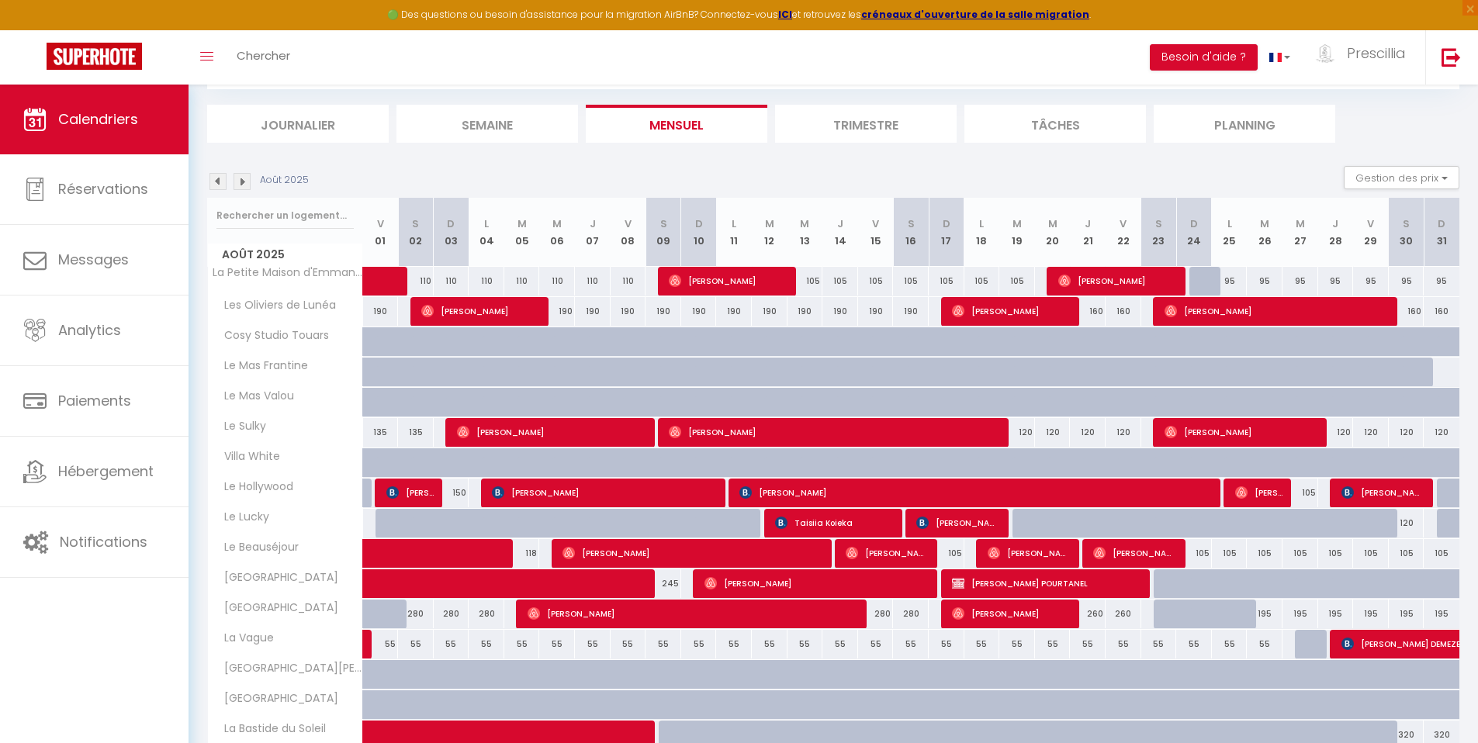
click at [217, 179] on img at bounding box center [217, 181] width 17 height 17
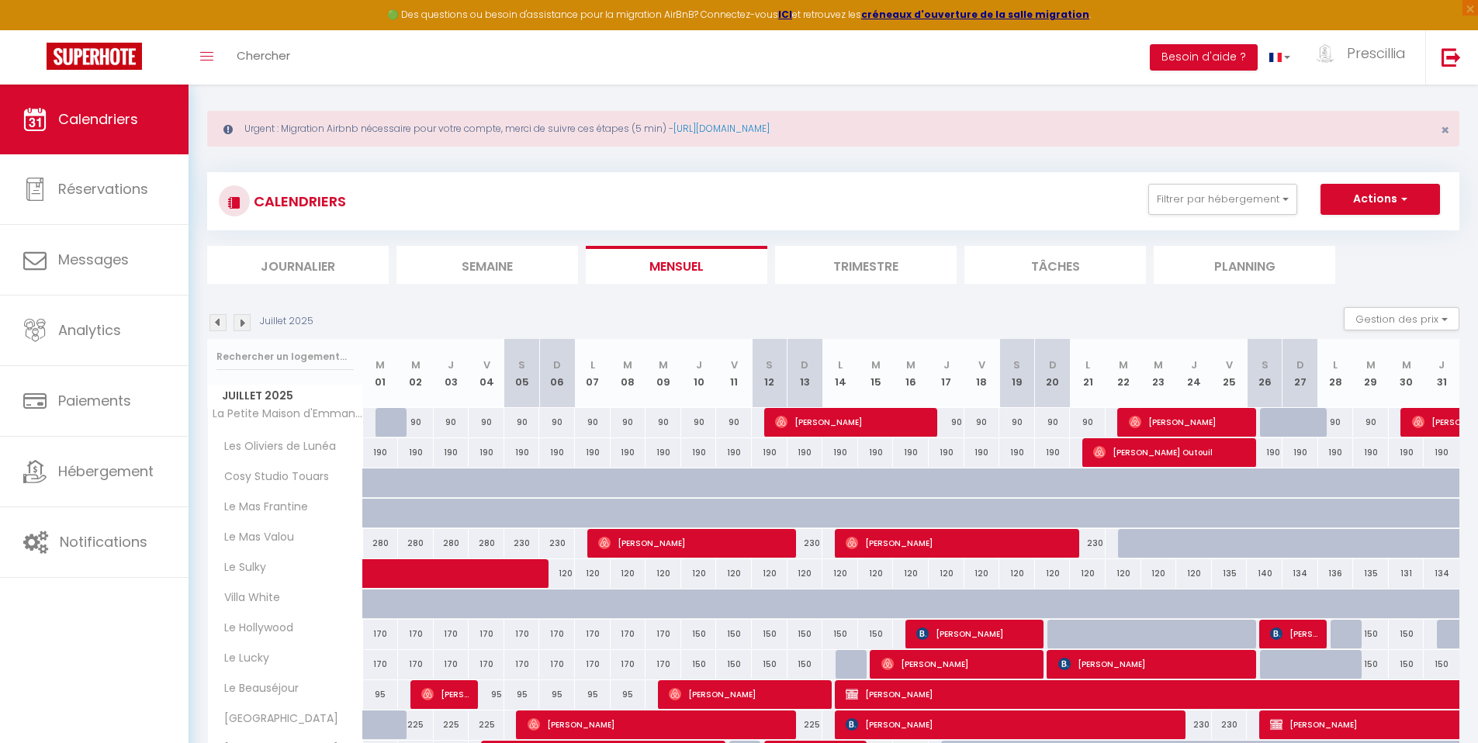
scroll to position [0, 0]
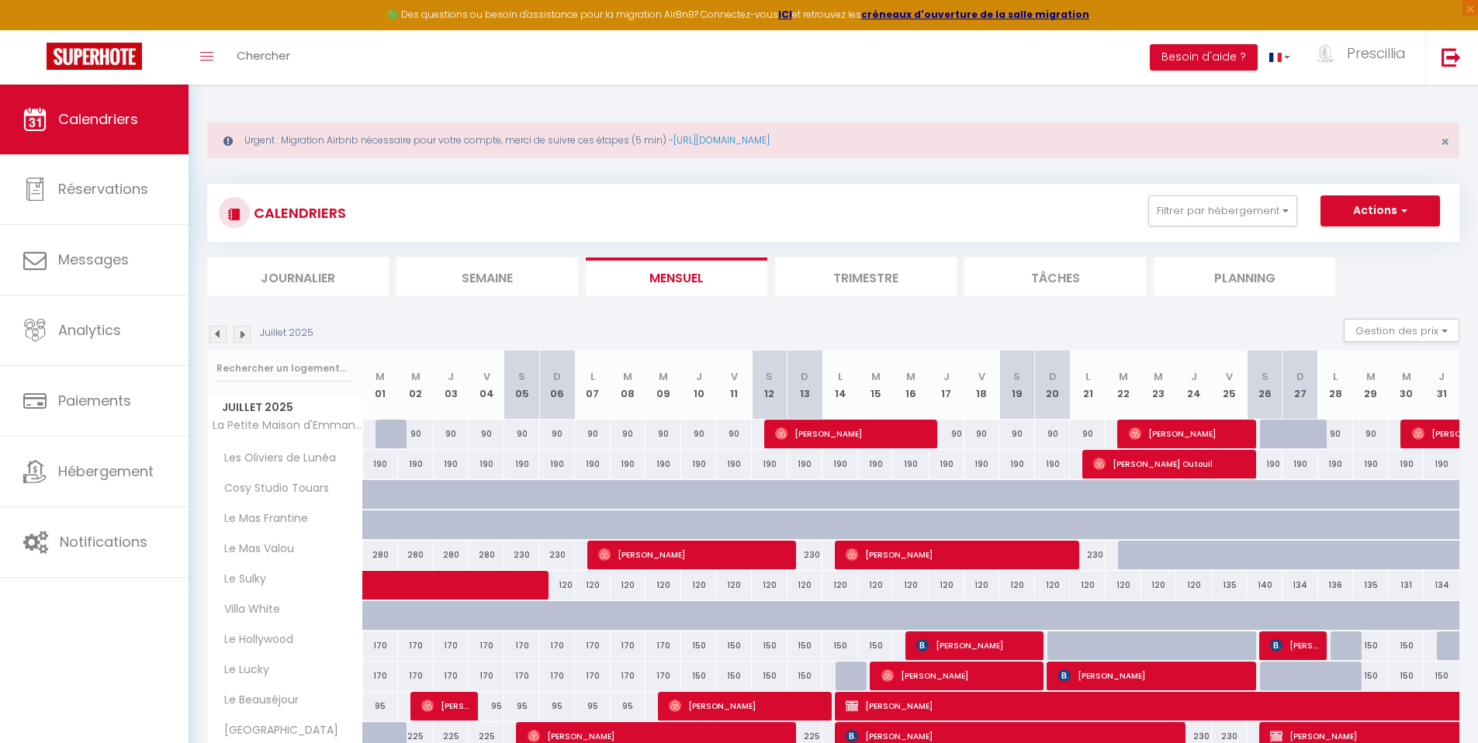
click at [243, 333] on img at bounding box center [242, 334] width 17 height 17
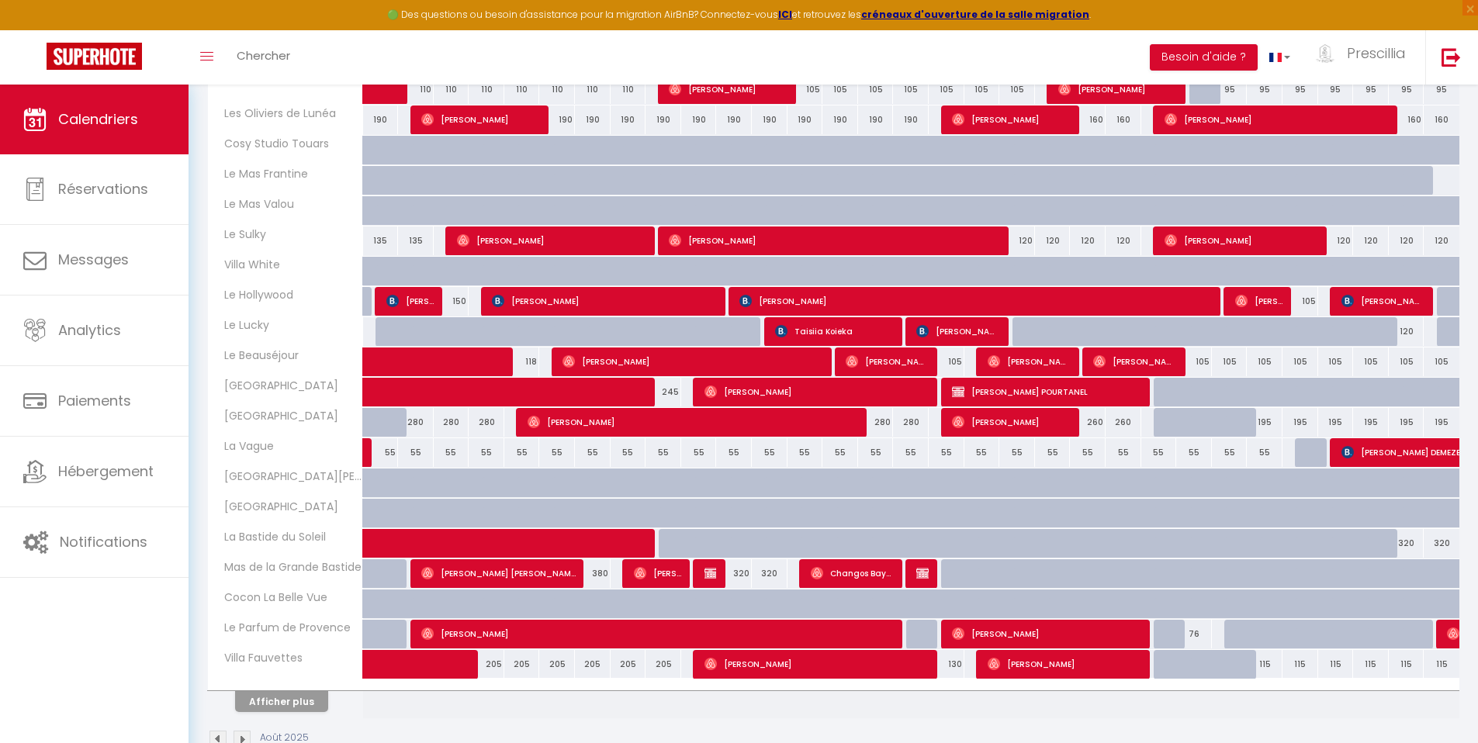
scroll to position [355, 0]
